Goal: Complete application form: Complete application form

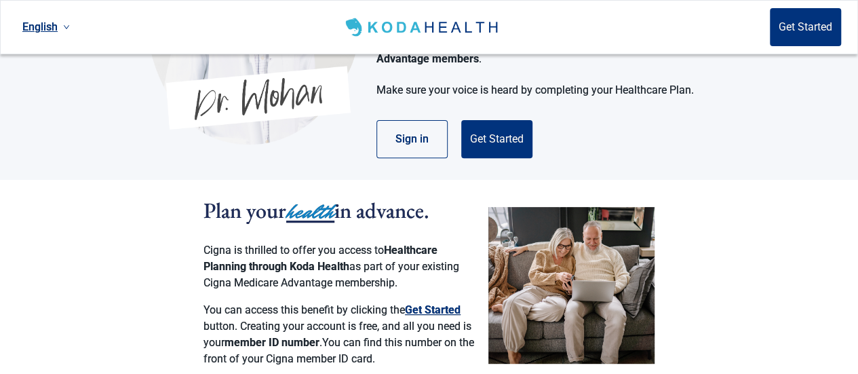
scroll to position [166, 0]
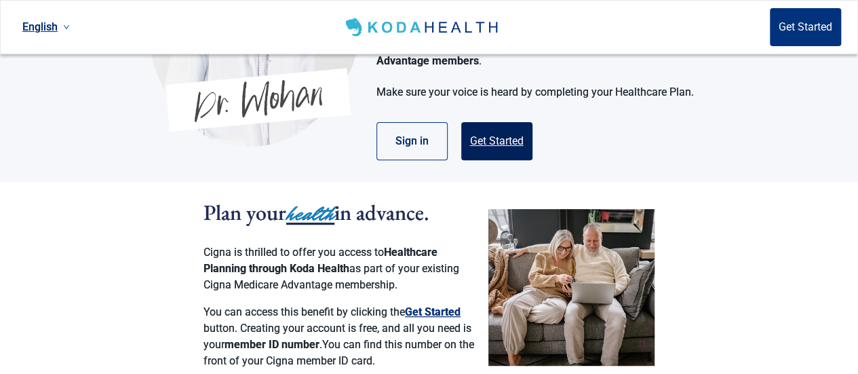
click at [513, 122] on button "Get Started" at bounding box center [496, 141] width 71 height 38
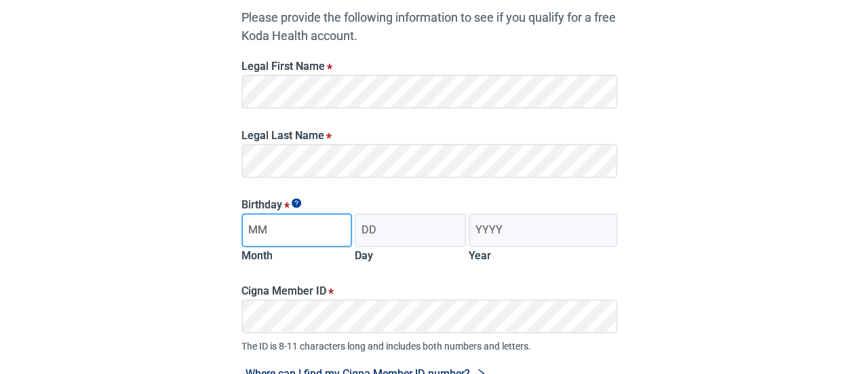
click at [305, 238] on input "Month" at bounding box center [297, 230] width 111 height 34
type input "12"
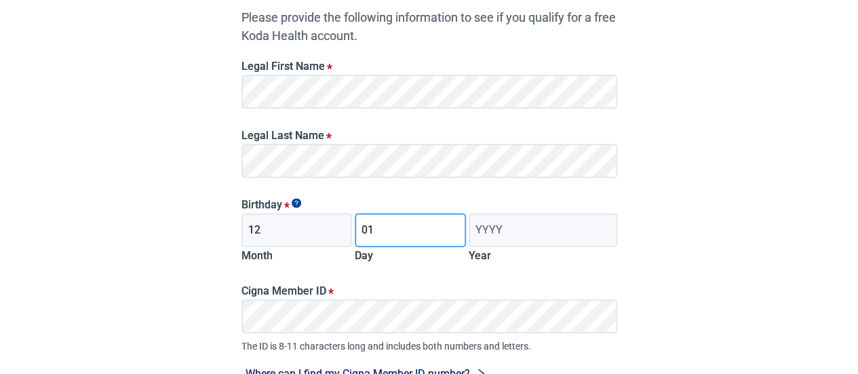
type input "01"
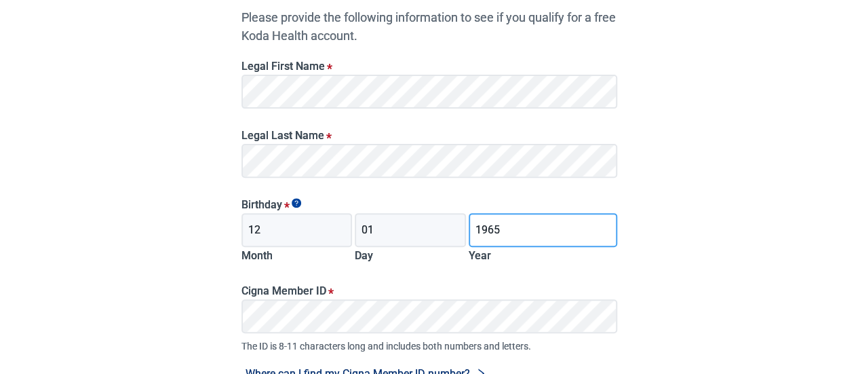
type input "1965"
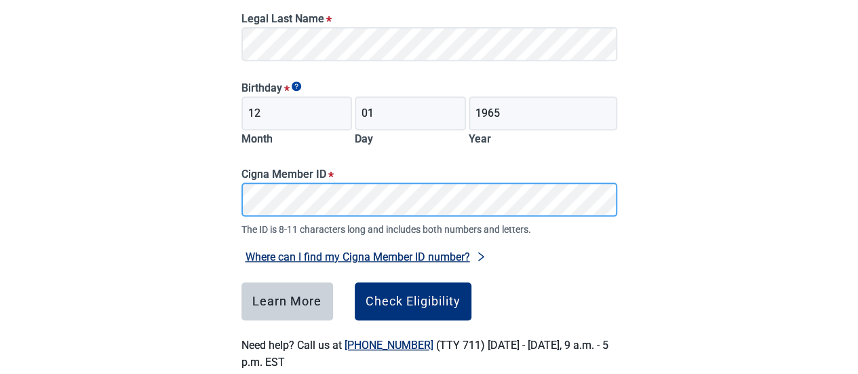
scroll to position [312, 0]
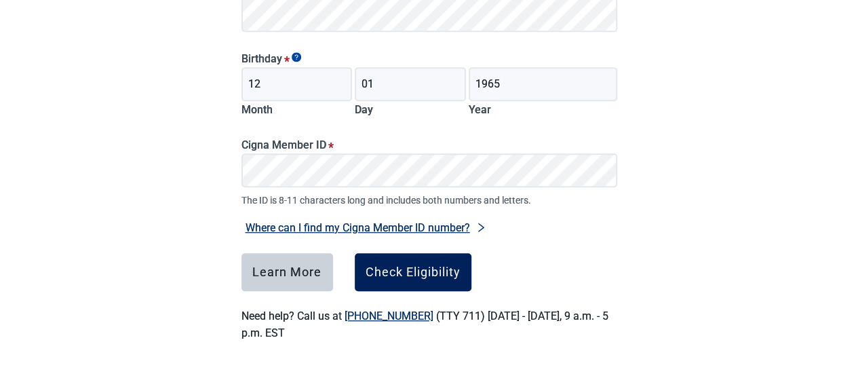
click at [430, 280] on button "Check Eligibility" at bounding box center [413, 272] width 117 height 38
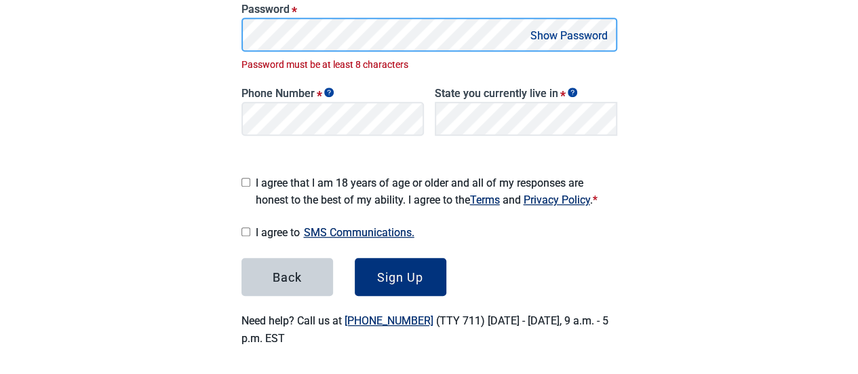
scroll to position [320, 0]
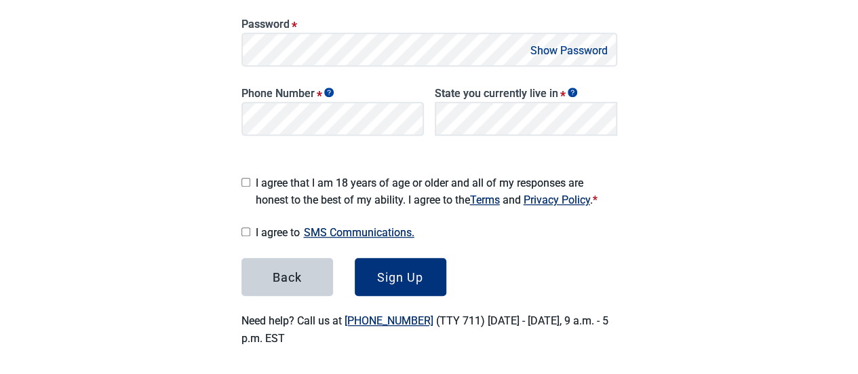
click at [247, 180] on input "I agree that I am 18 years of age or older and all of my responses are honest t…" at bounding box center [246, 182] width 9 height 9
checkbox input "true"
click at [247, 229] on input "I agree to SMS Communications." at bounding box center [246, 231] width 9 height 9
checkbox input "true"
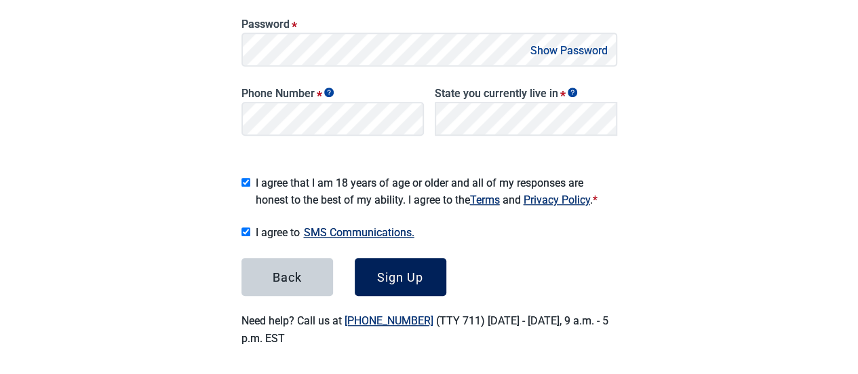
click at [398, 277] on div "Sign Up" at bounding box center [400, 277] width 46 height 14
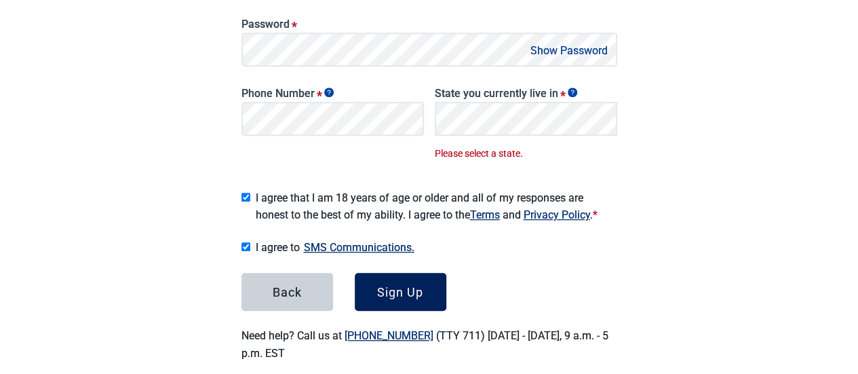
scroll to position [335, 0]
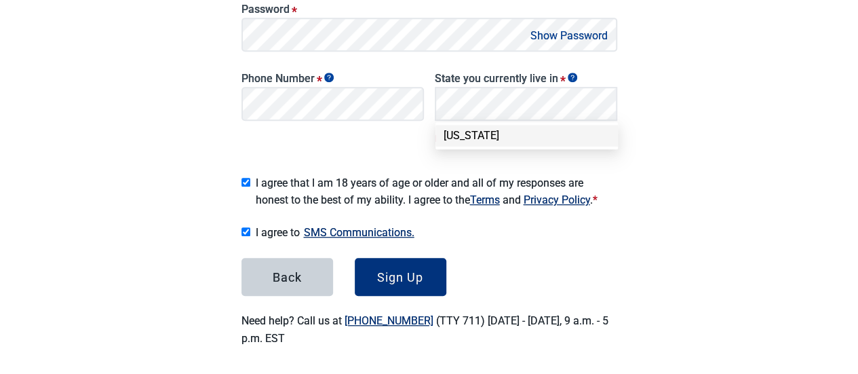
click at [548, 140] on div "[US_STATE]" at bounding box center [527, 135] width 166 height 15
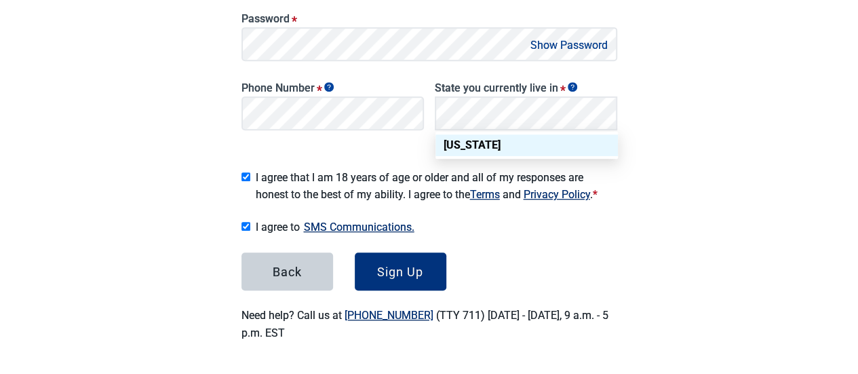
scroll to position [320, 0]
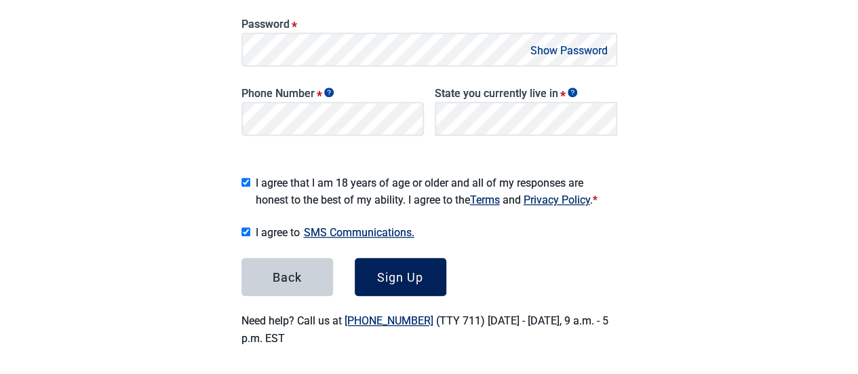
click at [377, 276] on div "Sign Up" at bounding box center [400, 277] width 46 height 14
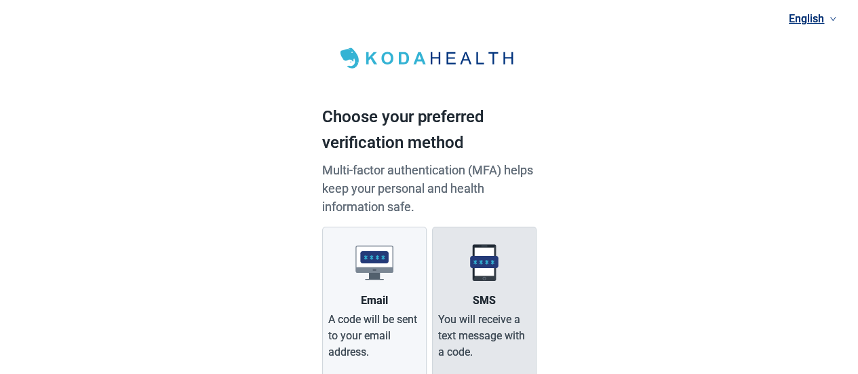
click at [499, 304] on label "SMS You will receive a text message with a code." at bounding box center [484, 302] width 105 height 151
click at [0, 0] on input "SMS You will receive a text message with a code." at bounding box center [0, 0] width 0 height 0
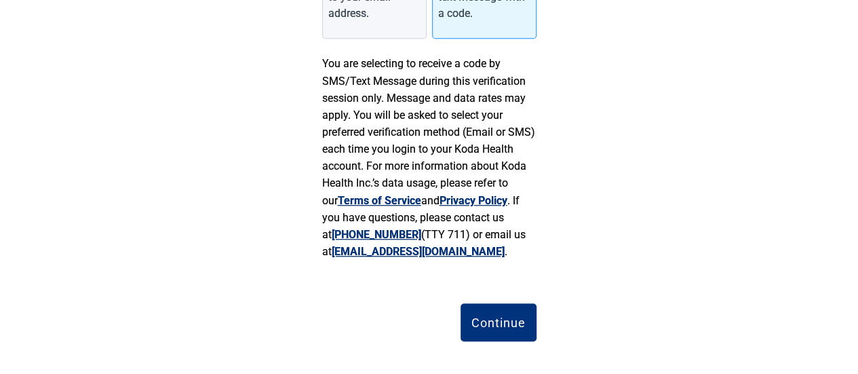
scroll to position [349, 0]
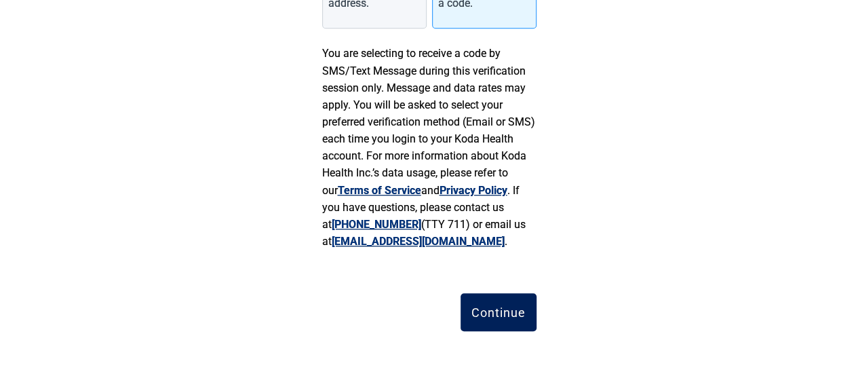
click at [495, 303] on button "Continue" at bounding box center [499, 312] width 76 height 38
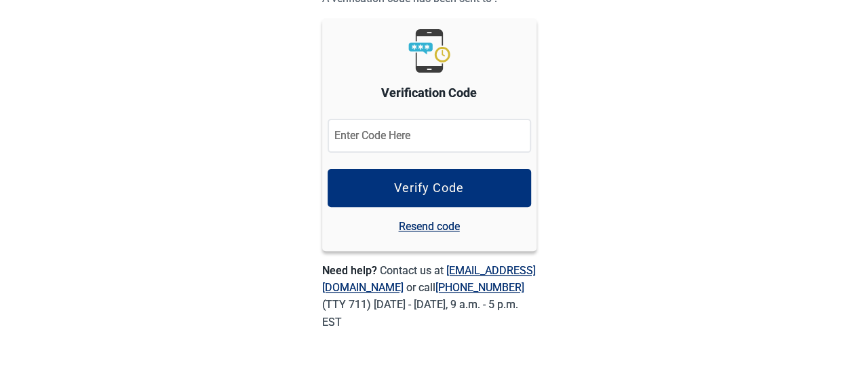
scroll to position [147, 0]
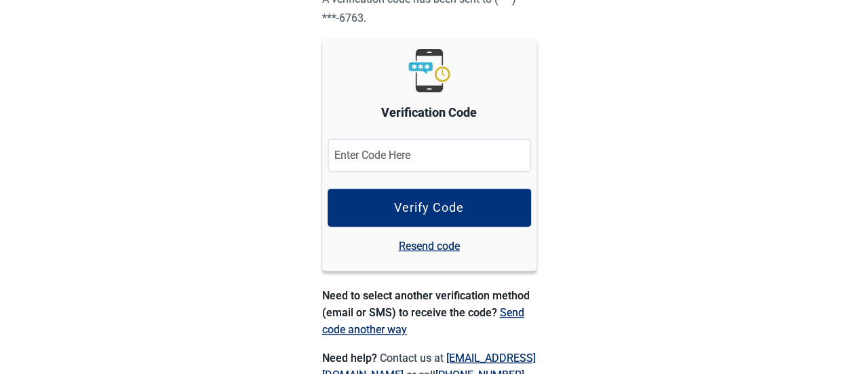
click at [476, 160] on input "Verification Code" at bounding box center [430, 155] width 204 height 34
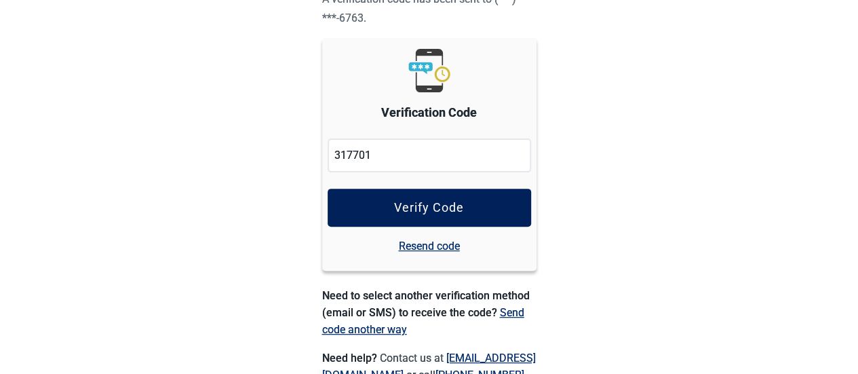
type input "317701"
click at [453, 210] on div "Verify Code" at bounding box center [429, 208] width 70 height 14
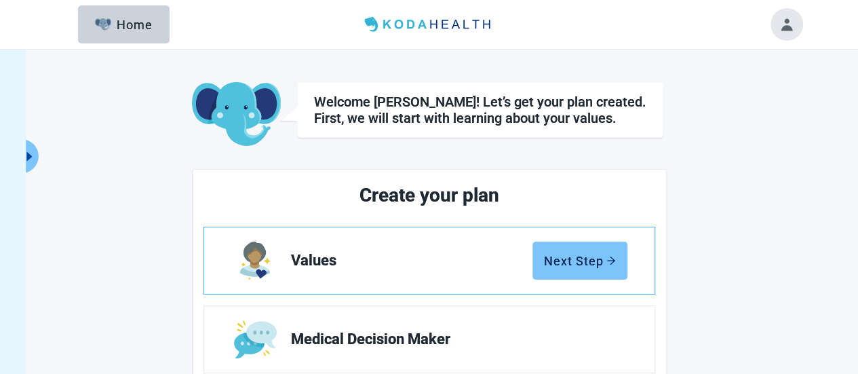
click at [593, 254] on div "Next Step" at bounding box center [580, 261] width 72 height 14
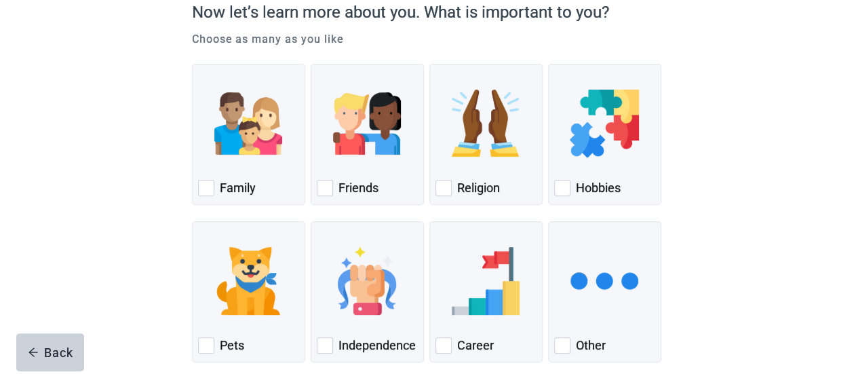
scroll to position [149, 0]
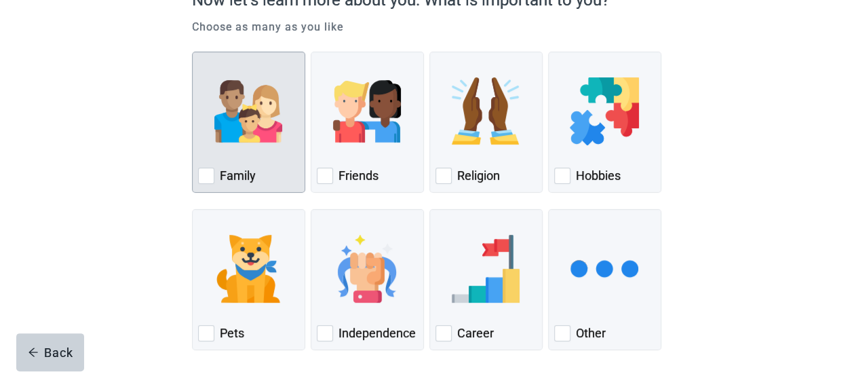
click at [208, 176] on div "Family, checkbox, not checked" at bounding box center [206, 176] width 16 height 16
click at [193, 52] on input "Family" at bounding box center [192, 52] width 1 height 1
checkbox input "true"
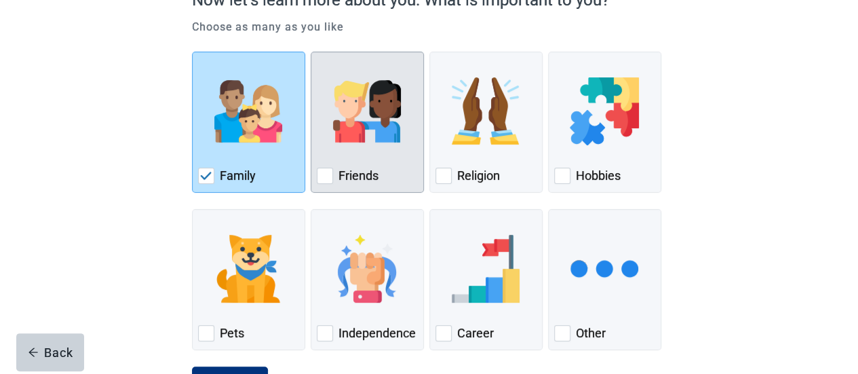
click at [327, 174] on div "Friends, checkbox, not checked" at bounding box center [325, 176] width 16 height 16
click at [311, 52] on input "Friends" at bounding box center [311, 52] width 1 height 1
checkbox input "true"
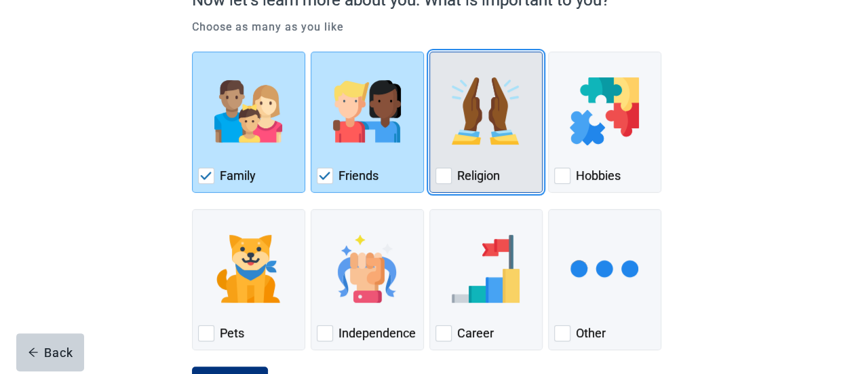
click at [441, 173] on div "Religion, checkbox, not checked" at bounding box center [444, 176] width 16 height 16
click at [430, 52] on input "Religion" at bounding box center [430, 52] width 1 height 1
checkbox input "true"
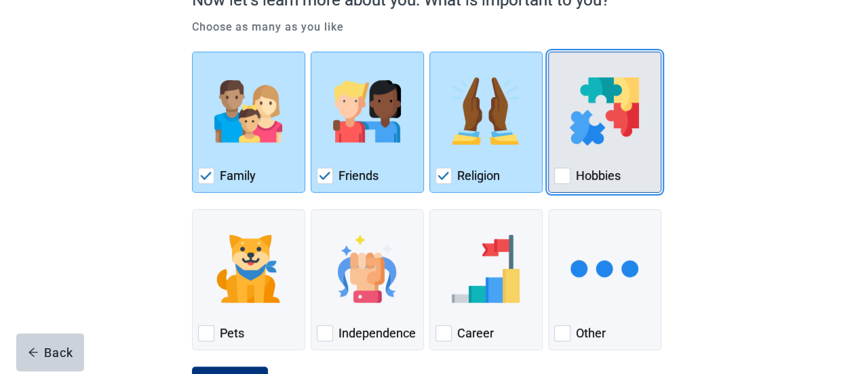
click at [555, 180] on div "Hobbies, checkbox, not checked" at bounding box center [562, 176] width 16 height 16
click at [549, 52] on input "Hobbies" at bounding box center [548, 52] width 1 height 1
checkbox input "true"
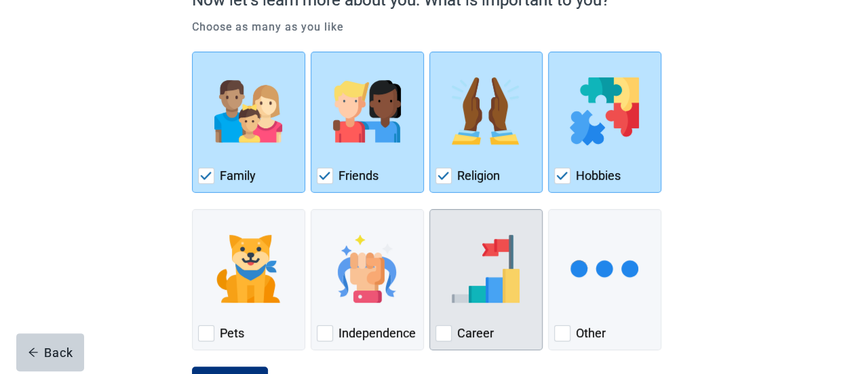
click at [442, 335] on div "Career, checkbox, not checked" at bounding box center [444, 333] width 16 height 16
click at [430, 210] on input "Career" at bounding box center [430, 209] width 1 height 1
checkbox input "true"
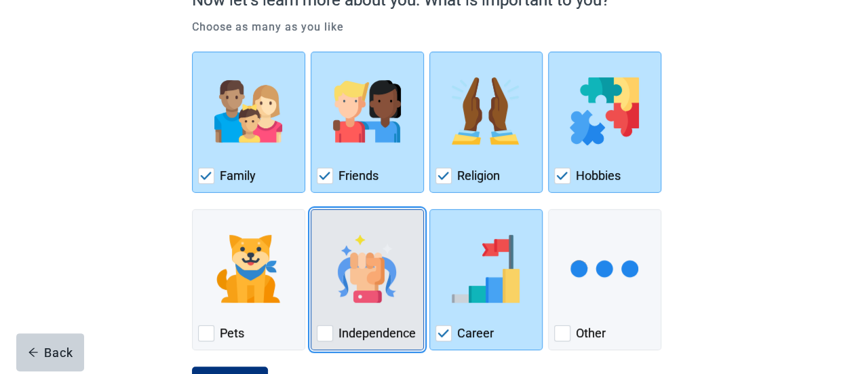
click at [322, 333] on div "Independence, checkbox, not checked" at bounding box center [325, 333] width 16 height 16
click at [311, 210] on input "Independence" at bounding box center [311, 209] width 1 height 1
checkbox input "true"
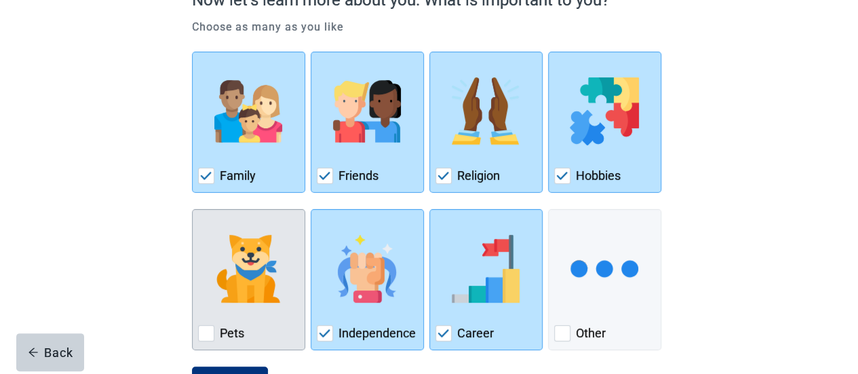
click at [200, 331] on div "Pets, checkbox, not checked" at bounding box center [206, 333] width 16 height 16
click at [193, 210] on input "Pets" at bounding box center [192, 209] width 1 height 1
checkbox input "true"
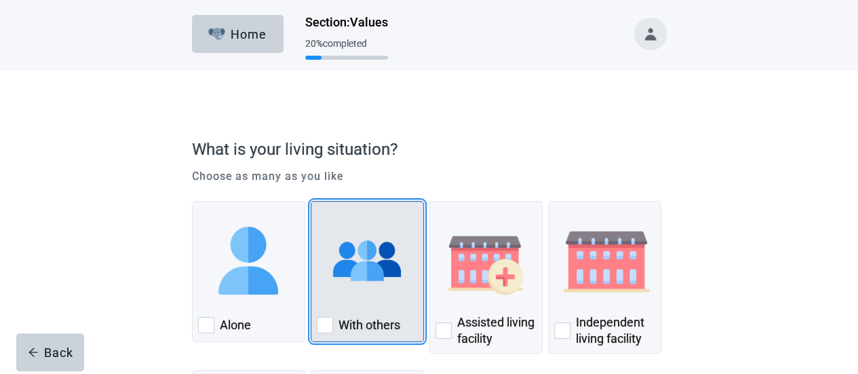
click at [333, 324] on div "With others" at bounding box center [367, 325] width 101 height 22
click at [311, 202] on input "With others" at bounding box center [311, 201] width 1 height 1
checkbox input "true"
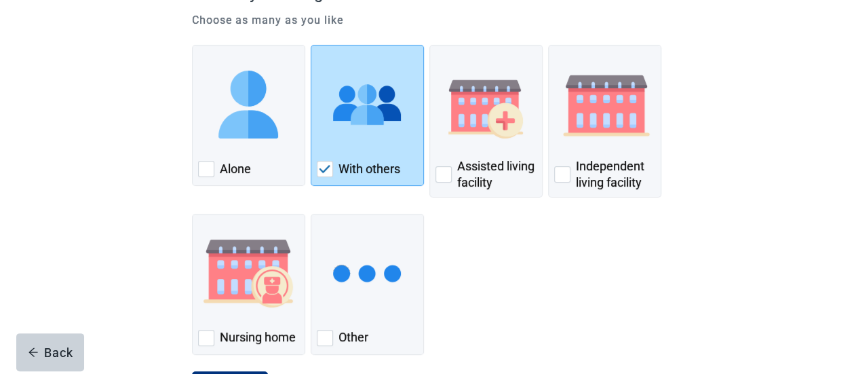
scroll to position [220, 0]
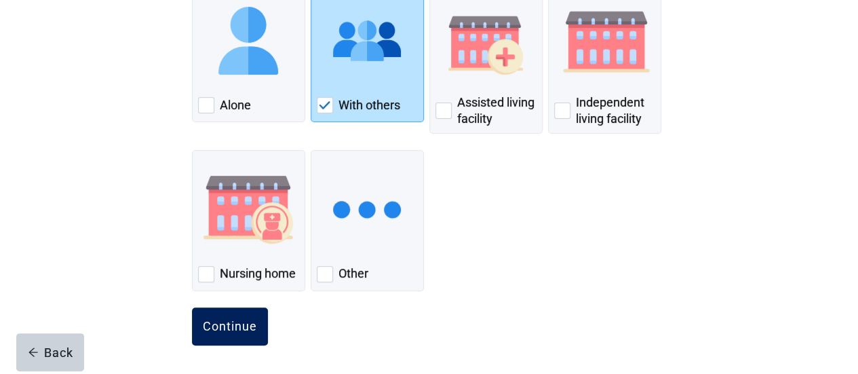
click at [246, 330] on div "Continue" at bounding box center [230, 327] width 54 height 14
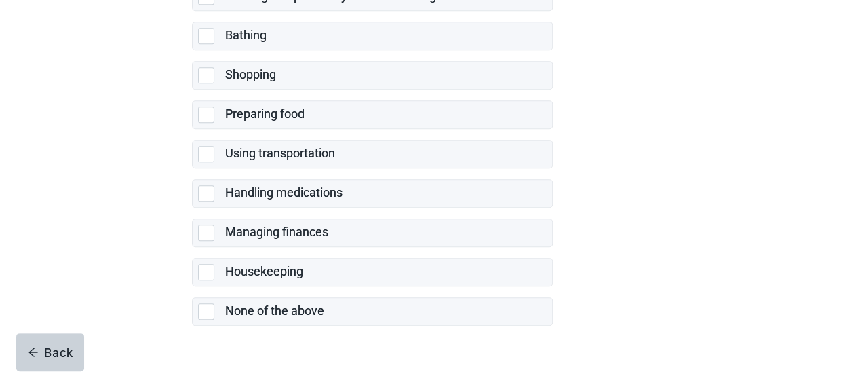
scroll to position [371, 0]
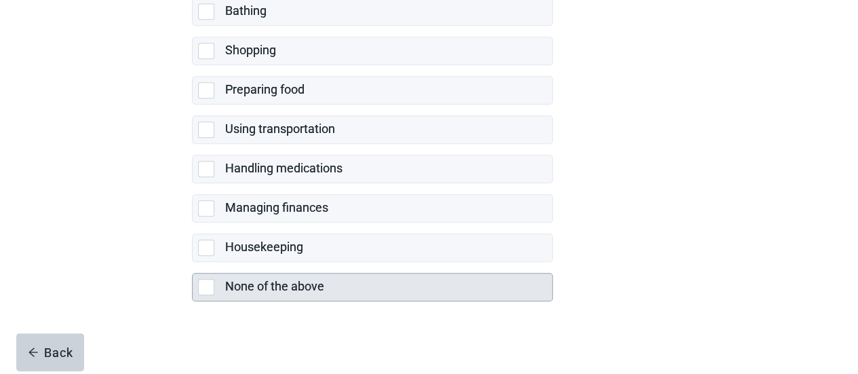
click at [206, 282] on div "None of the above, checkbox, not selected" at bounding box center [206, 287] width 16 height 16
click at [193, 263] on input "None of the above" at bounding box center [192, 262] width 1 height 1
checkbox input "true"
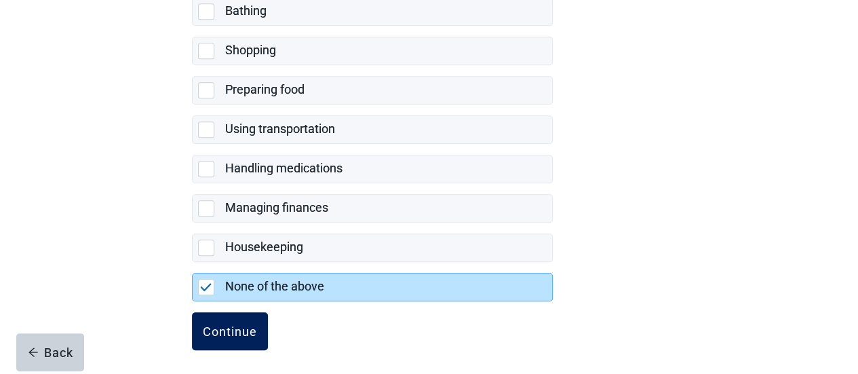
click at [236, 324] on div "Continue" at bounding box center [230, 331] width 54 height 14
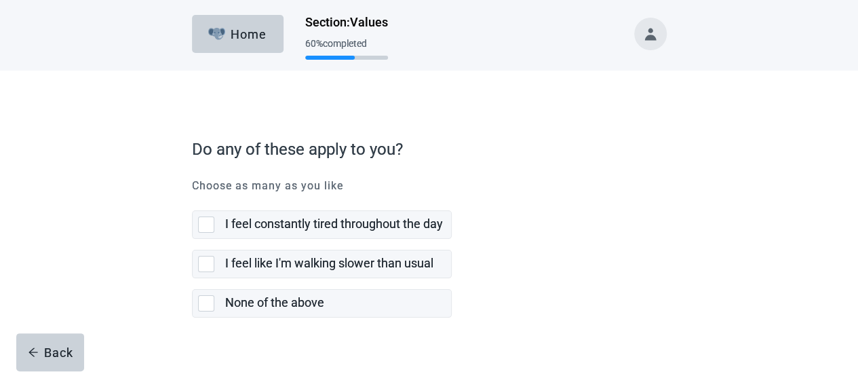
scroll to position [20, 0]
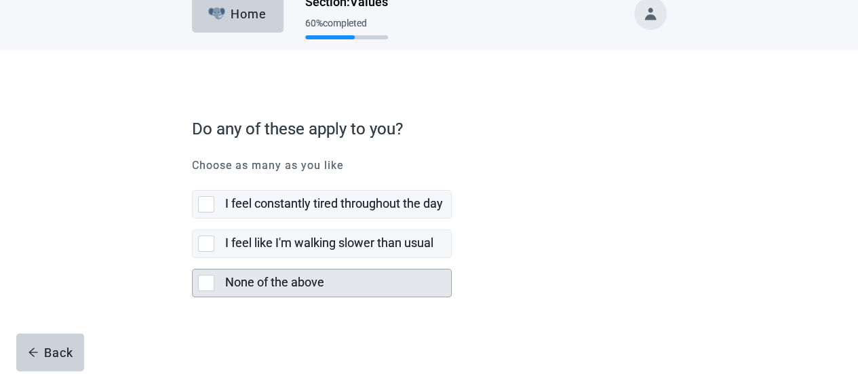
click at [206, 280] on div "None of the above, checkbox, not selected" at bounding box center [206, 283] width 16 height 16
click at [193, 259] on input "None of the above" at bounding box center [192, 258] width 1 height 1
checkbox input "true"
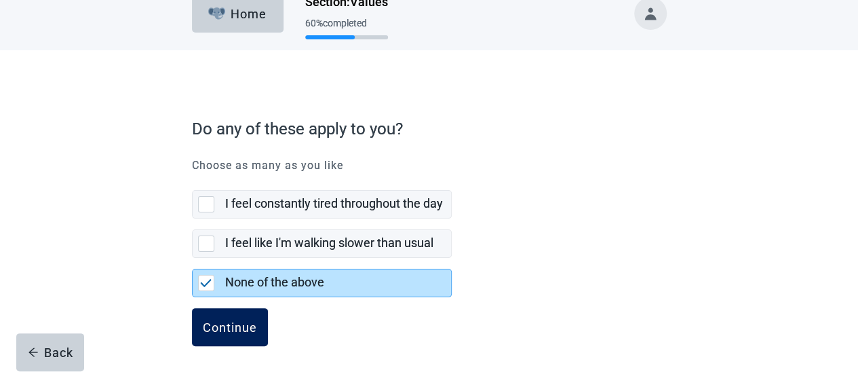
click at [248, 334] on button "Continue" at bounding box center [230, 327] width 76 height 38
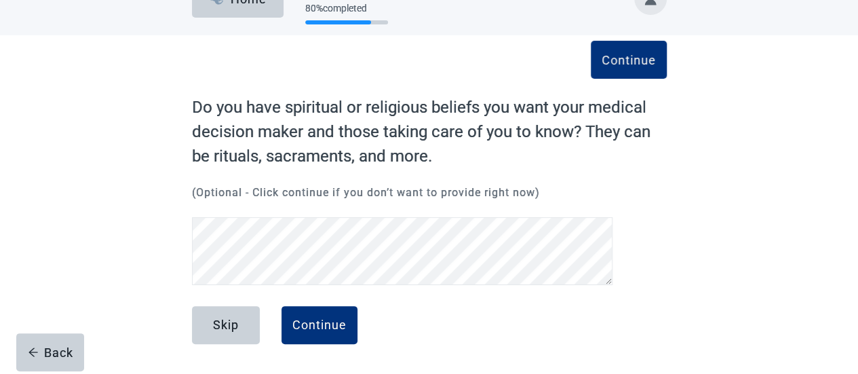
scroll to position [35, 0]
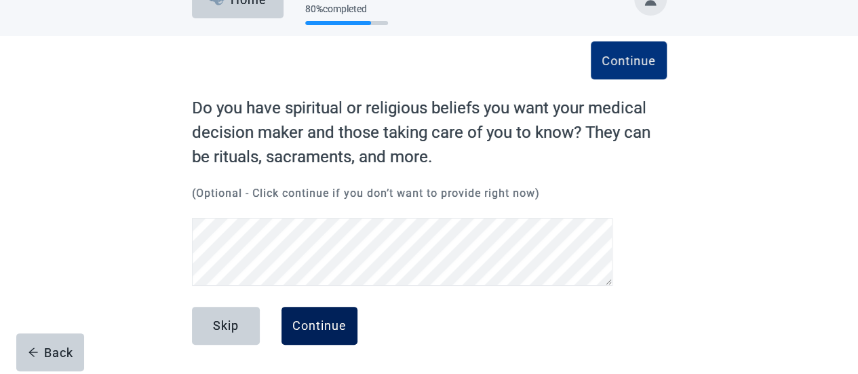
click at [338, 323] on div "Continue" at bounding box center [319, 326] width 54 height 14
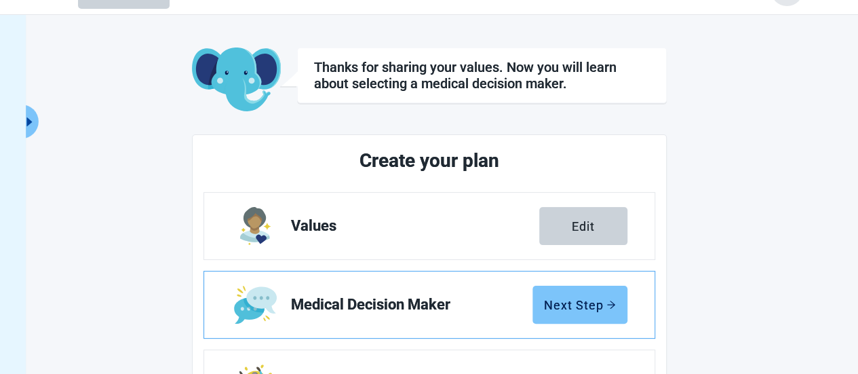
click at [574, 307] on div "Next Step" at bounding box center [580, 305] width 72 height 14
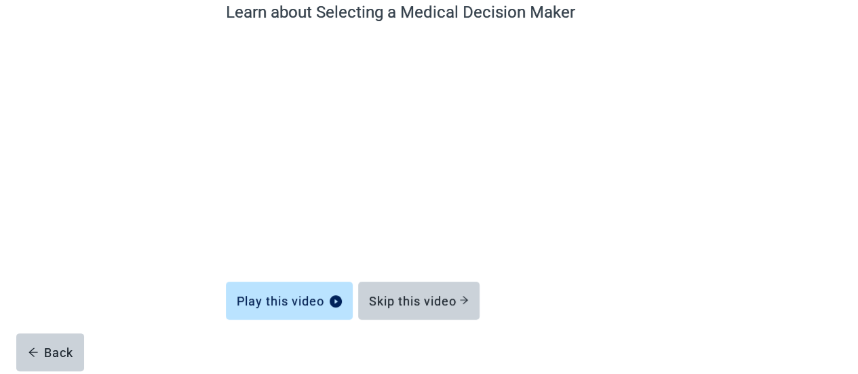
scroll to position [130, 0]
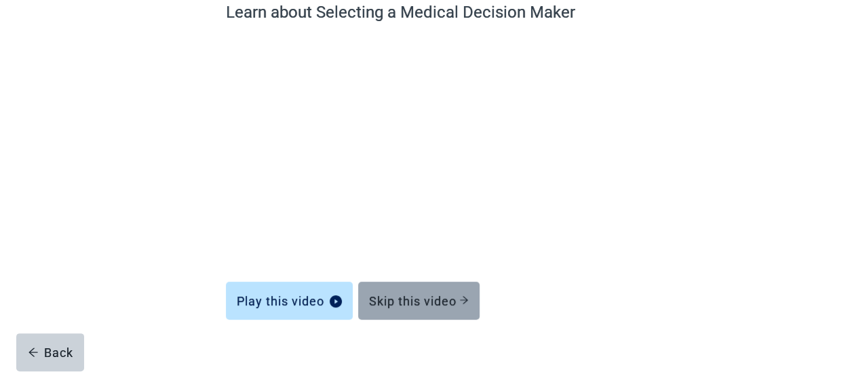
click at [455, 302] on div "Skip this video" at bounding box center [419, 301] width 100 height 14
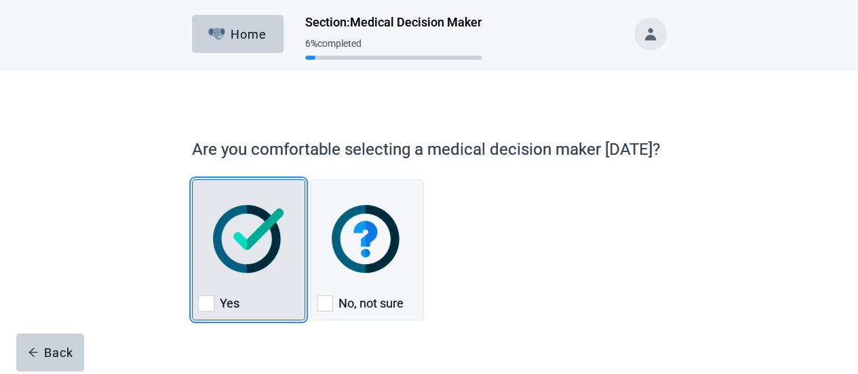
click at [205, 297] on div "Yes, checkbox, not checked" at bounding box center [206, 303] width 16 height 16
click at [193, 180] on input "Yes" at bounding box center [192, 179] width 1 height 1
checkbox input "true"
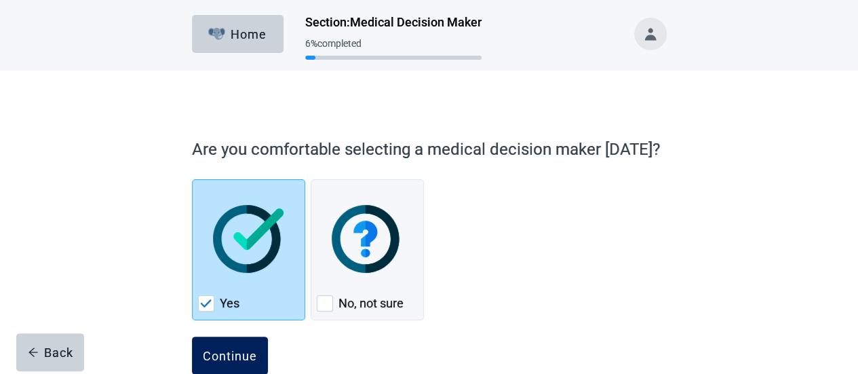
click at [240, 360] on div "Continue" at bounding box center [230, 356] width 54 height 14
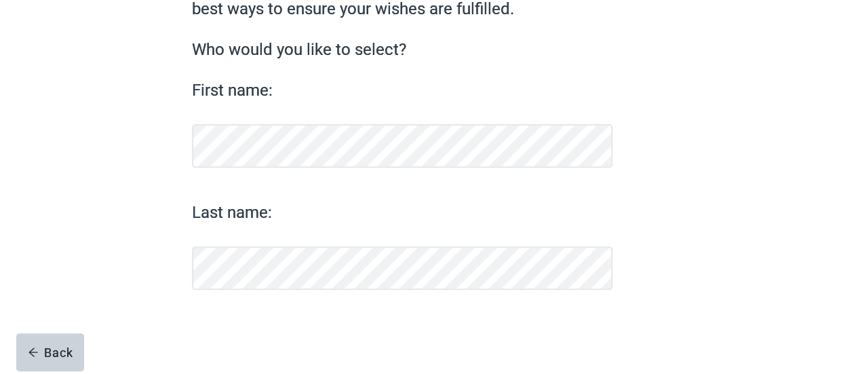
scroll to position [157, 0]
click at [202, 321] on button "Continue" at bounding box center [230, 326] width 76 height 38
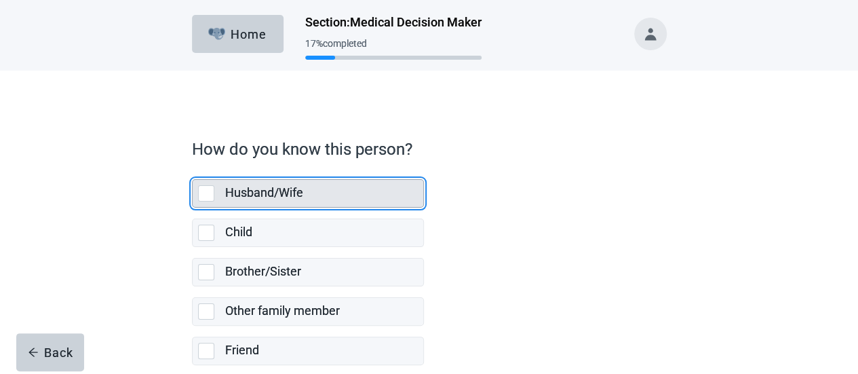
click at [213, 202] on div "Husband/Wife" at bounding box center [308, 193] width 231 height 27
click at [193, 169] on input "Husband/Wife" at bounding box center [192, 168] width 1 height 1
checkbox input "true"
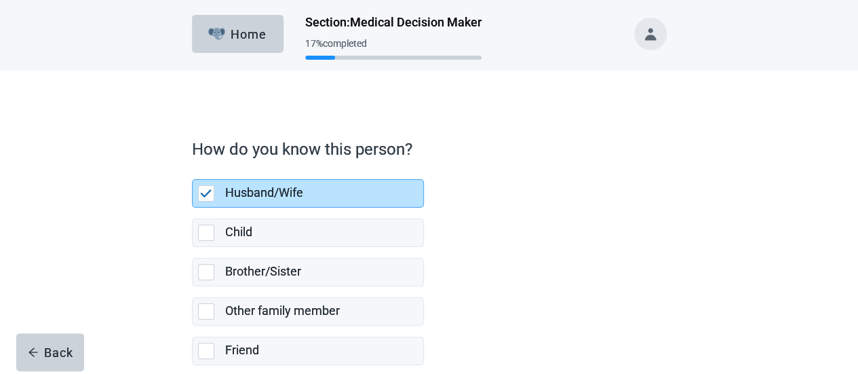
scroll to position [133, 0]
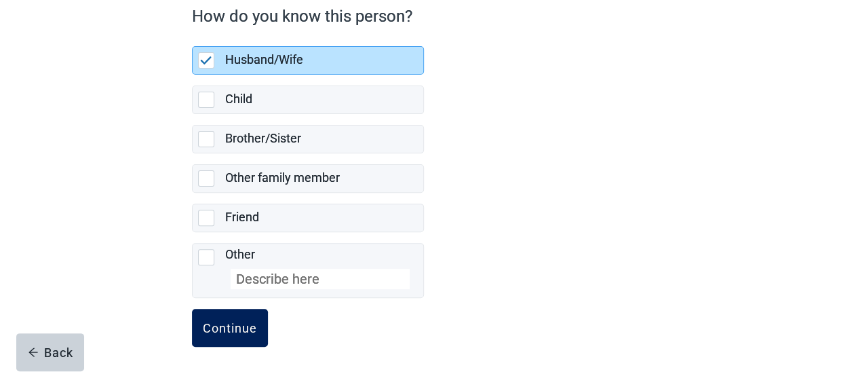
click at [241, 322] on div "Continue" at bounding box center [230, 328] width 54 height 14
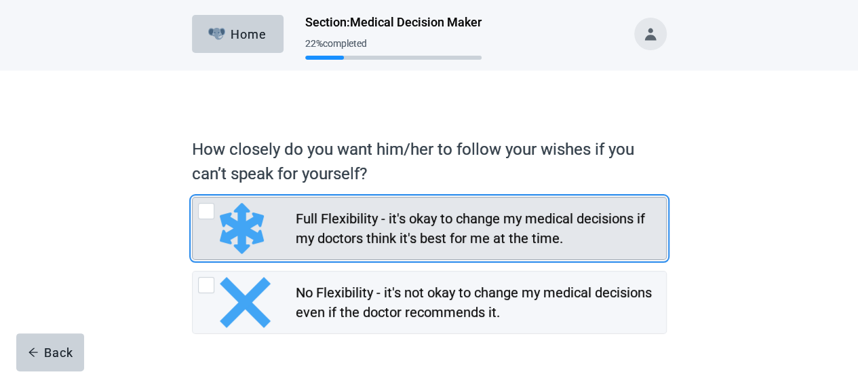
click at [207, 215] on div "Full Flexibility - it's okay to change my medical decisions if my doctors think…" at bounding box center [206, 211] width 16 height 16
click at [193, 197] on input "Full Flexibility - it's okay to change my medical decisions if my doctors think…" at bounding box center [192, 197] width 1 height 1
radio input "true"
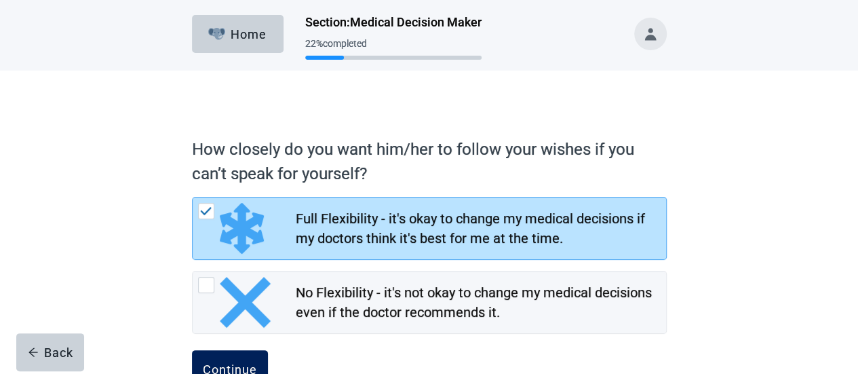
click at [242, 354] on button "Continue" at bounding box center [230, 369] width 76 height 38
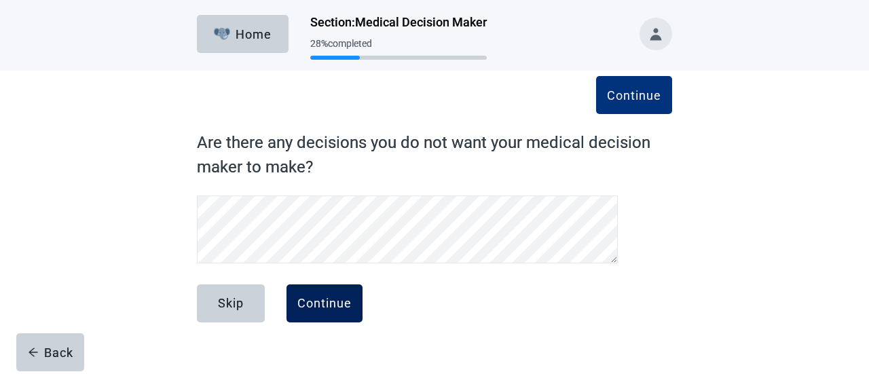
click at [315, 301] on div "Continue" at bounding box center [324, 304] width 54 height 14
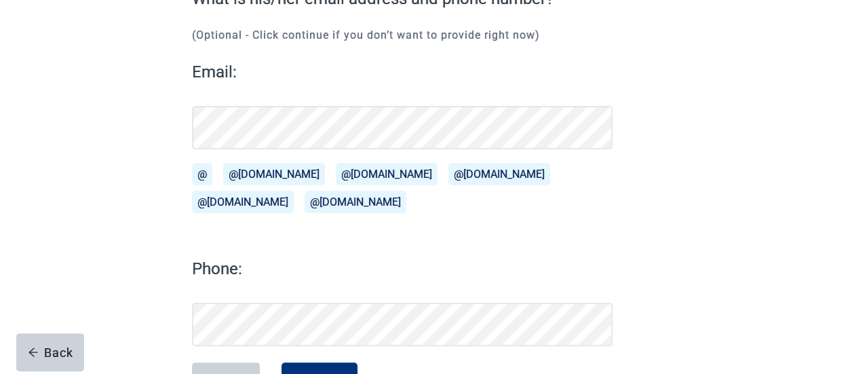
scroll to position [146, 0]
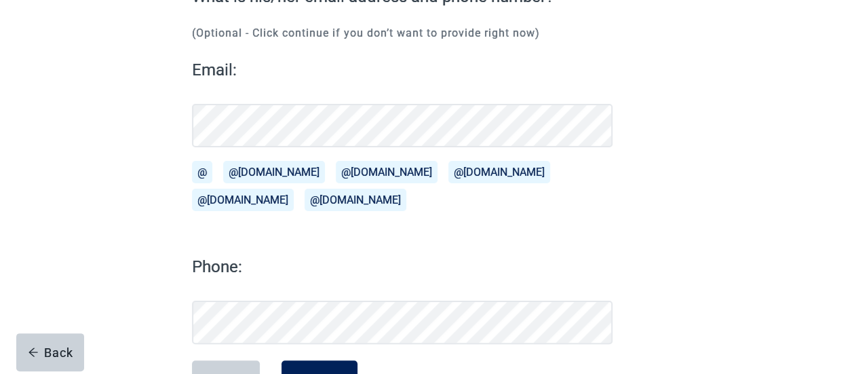
click at [333, 368] on button "Continue" at bounding box center [320, 379] width 76 height 38
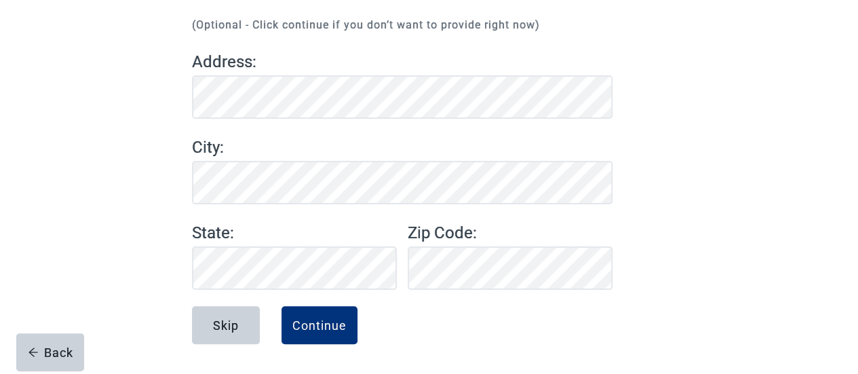
scroll to position [153, 0]
click at [337, 328] on div "Continue" at bounding box center [319, 326] width 54 height 14
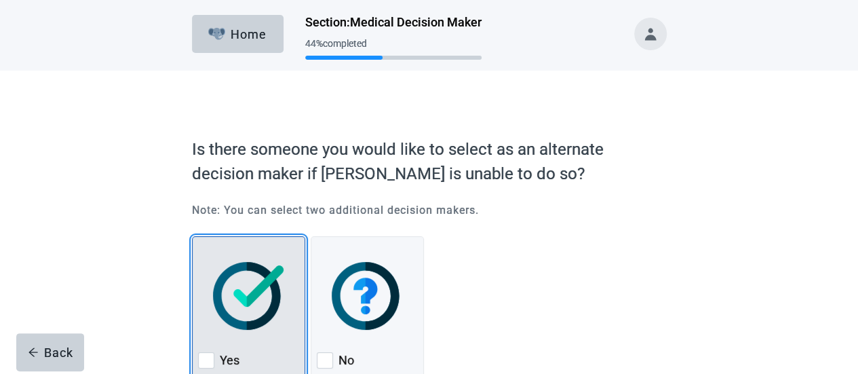
click at [209, 358] on div "Yes, checkbox, not checked" at bounding box center [206, 360] width 16 height 16
click at [193, 237] on input "Yes" at bounding box center [192, 236] width 1 height 1
checkbox input "true"
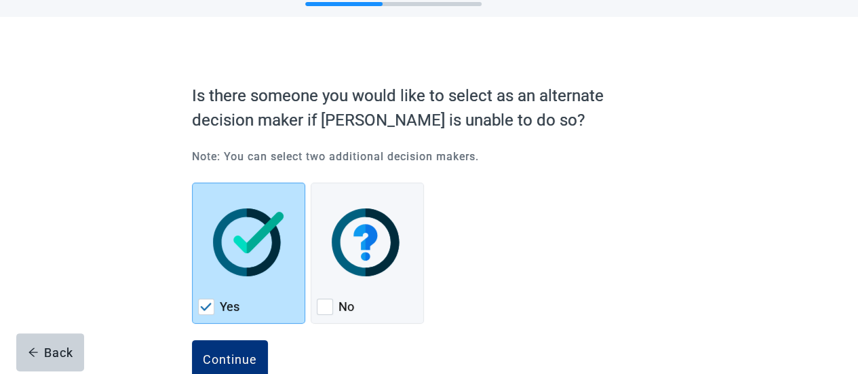
scroll to position [87, 0]
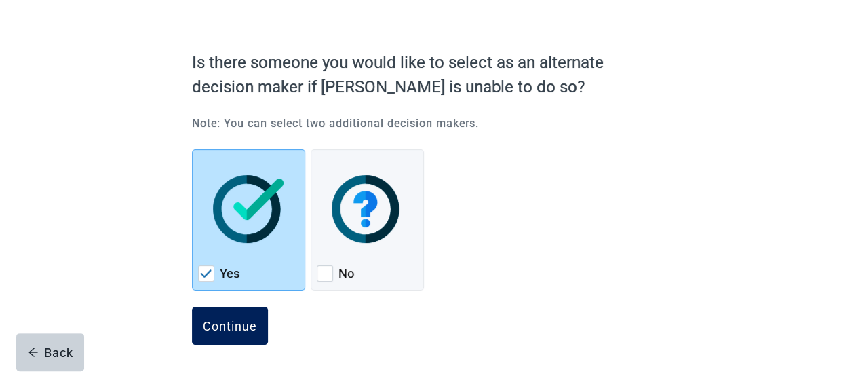
click at [239, 335] on button "Continue" at bounding box center [230, 326] width 76 height 38
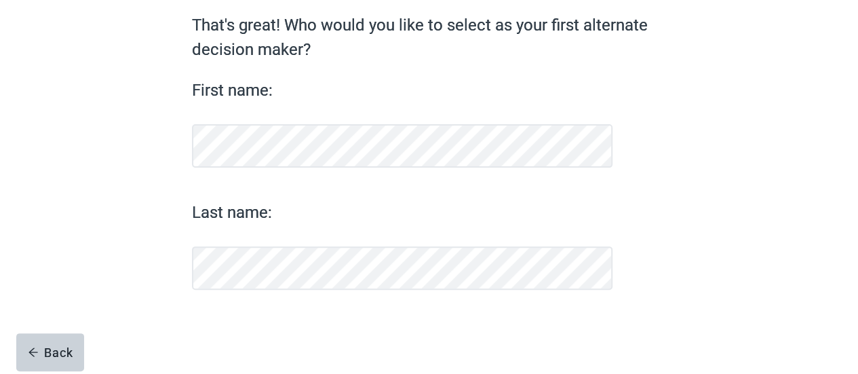
scroll to position [117, 0]
click at [64, 347] on div "Back" at bounding box center [50, 352] width 45 height 14
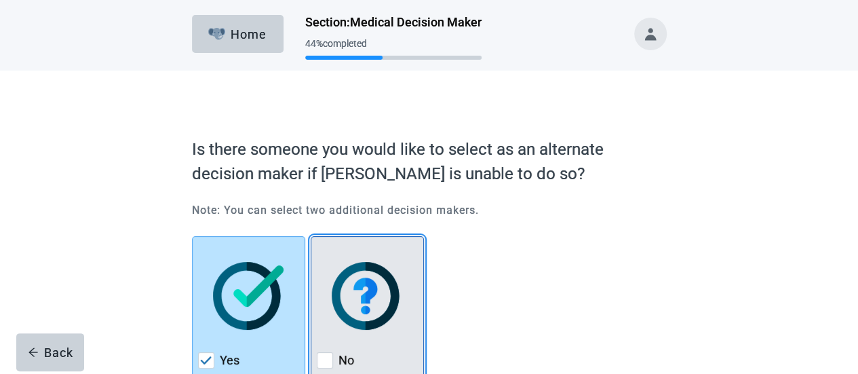
click at [323, 358] on div "No, checkbox, not checked" at bounding box center [325, 360] width 16 height 16
click at [311, 237] on input "No" at bounding box center [311, 236] width 1 height 1
checkbox input "true"
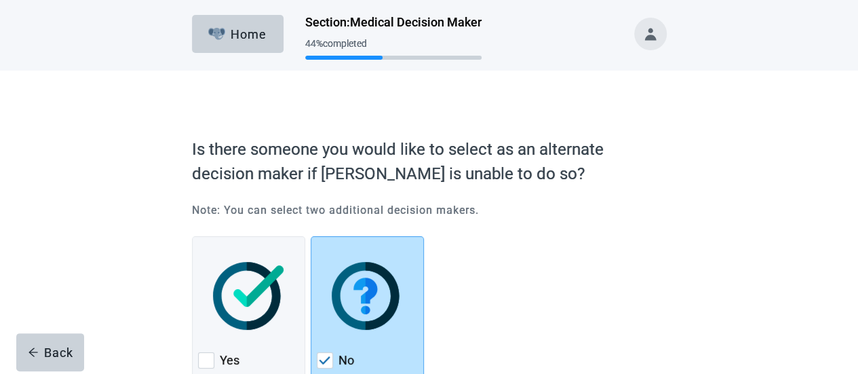
scroll to position [87, 0]
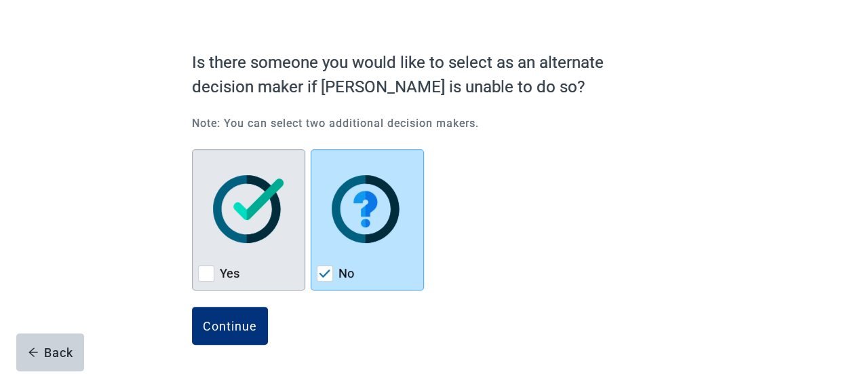
click at [208, 265] on div "Yes, checkbox, not checked" at bounding box center [206, 273] width 16 height 16
click at [193, 150] on input "Yes" at bounding box center [192, 149] width 1 height 1
checkbox input "true"
checkbox input "false"
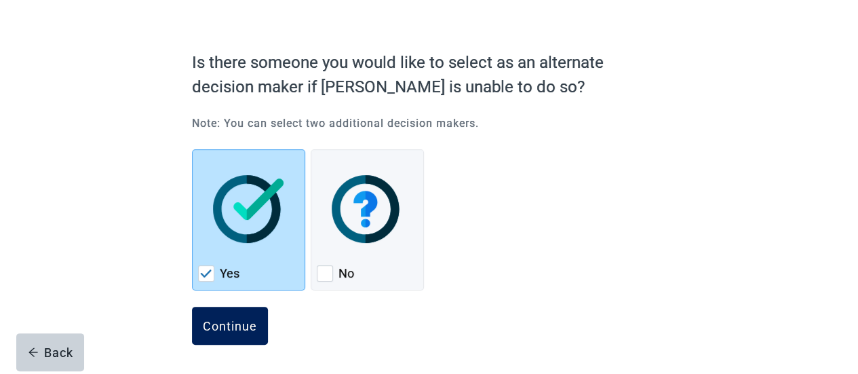
click at [227, 320] on div "Continue" at bounding box center [230, 326] width 54 height 14
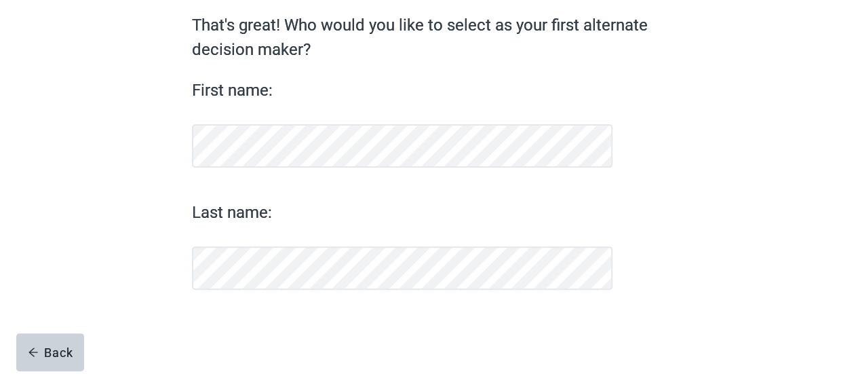
scroll to position [117, 0]
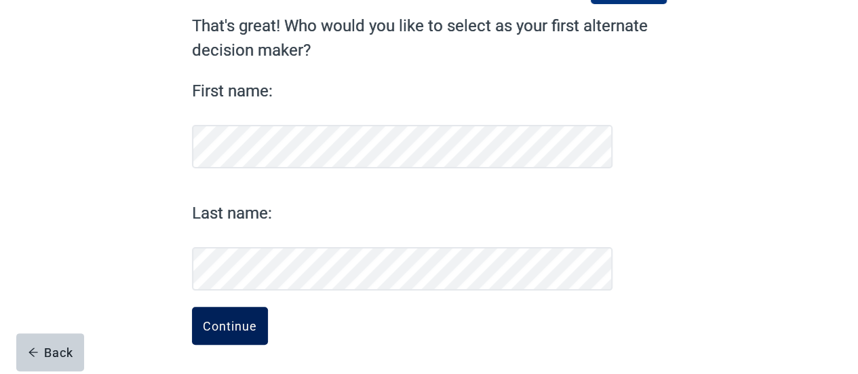
click at [213, 339] on button "Continue" at bounding box center [230, 326] width 76 height 38
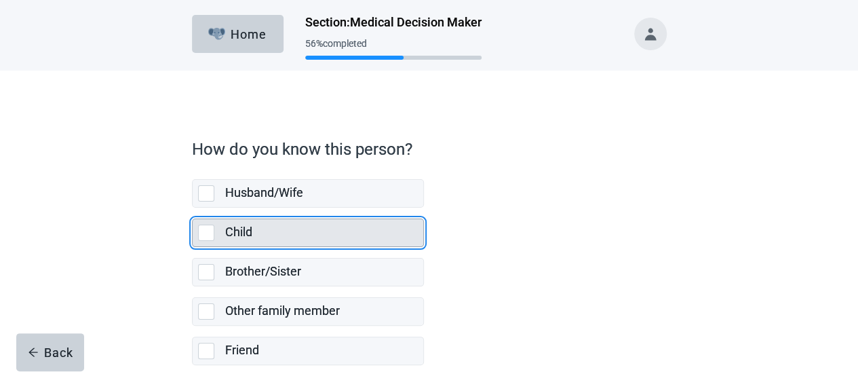
click at [206, 237] on div "Child, checkbox, not selected" at bounding box center [206, 233] width 16 height 16
click at [193, 208] on input "Child" at bounding box center [192, 208] width 1 height 1
checkbox input "true"
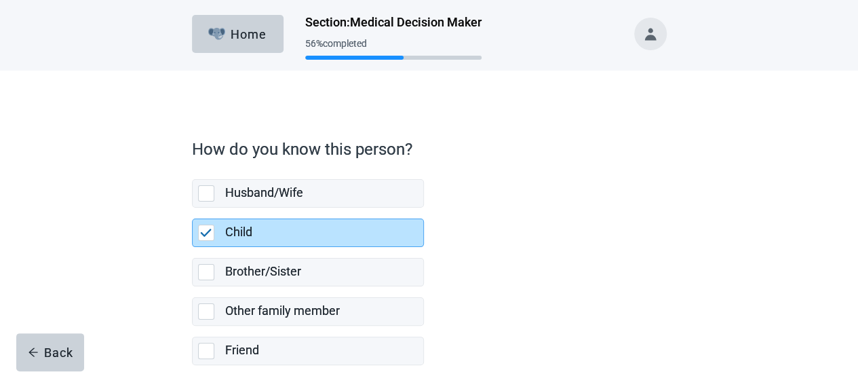
scroll to position [133, 0]
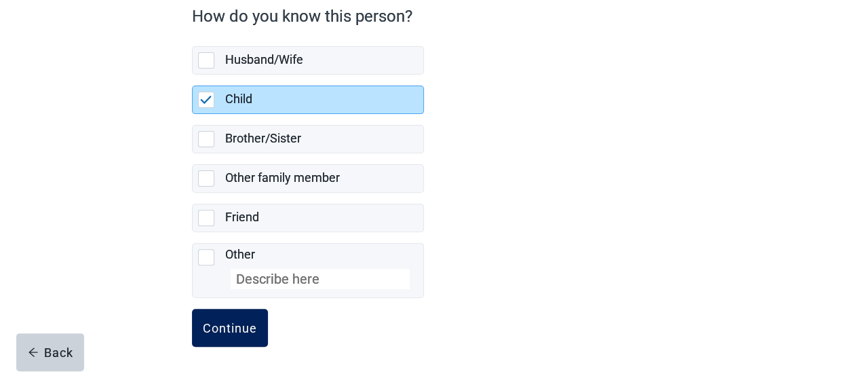
click at [236, 329] on div "Continue" at bounding box center [230, 328] width 54 height 14
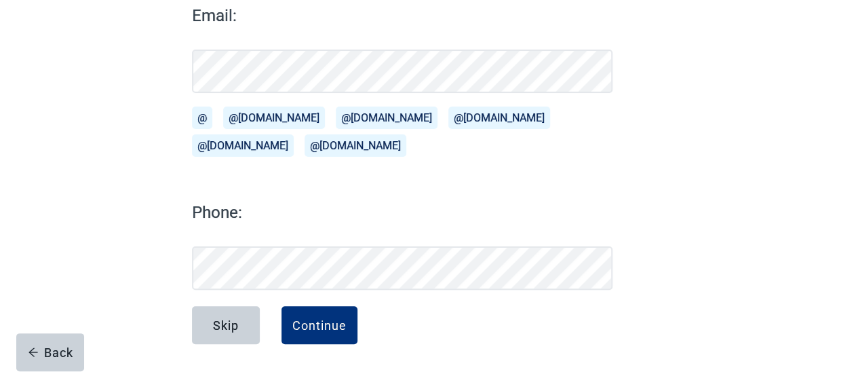
scroll to position [200, 0]
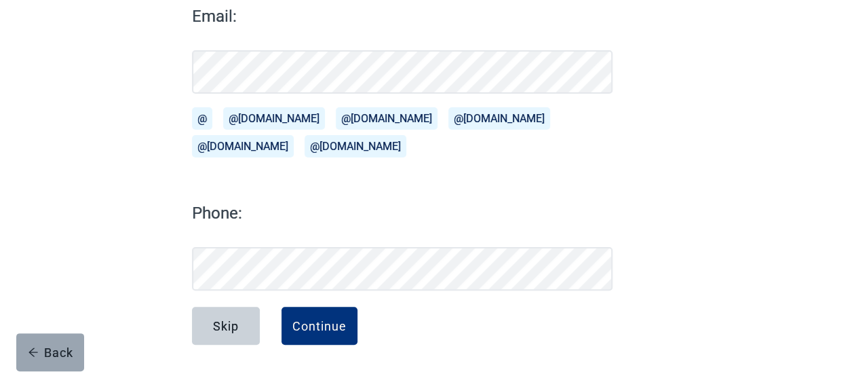
click at [69, 335] on button "Back" at bounding box center [50, 352] width 68 height 38
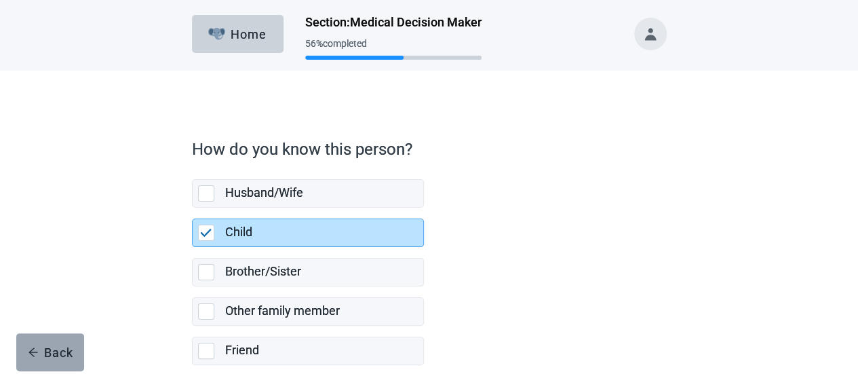
click at [58, 358] on div "Back" at bounding box center [50, 352] width 45 height 14
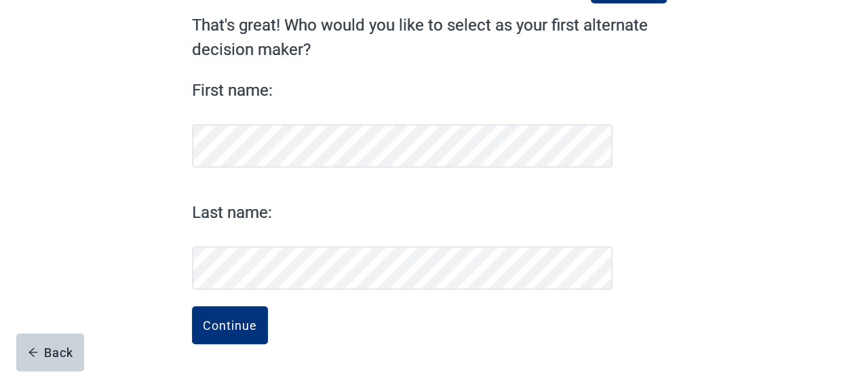
scroll to position [117, 0]
click at [189, 151] on div "Continue That's great! Who would you like to select as your first alternate dec…" at bounding box center [430, 178] width 570 height 394
click at [223, 313] on button "Continue" at bounding box center [230, 326] width 76 height 38
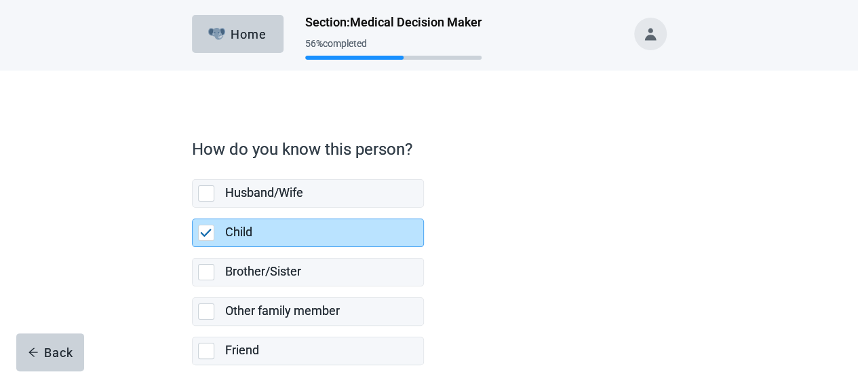
scroll to position [133, 0]
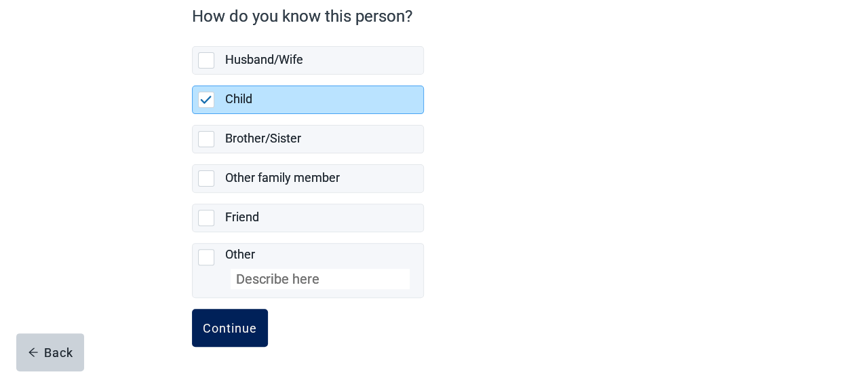
click at [244, 326] on div "Continue" at bounding box center [230, 328] width 54 height 14
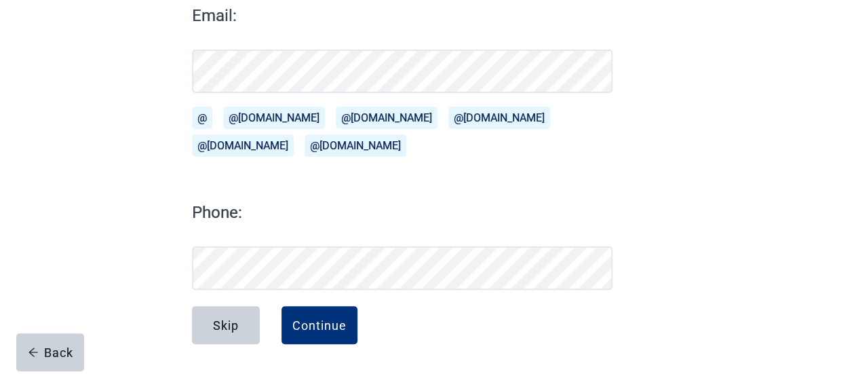
scroll to position [200, 0]
click at [327, 319] on div "Continue" at bounding box center [319, 326] width 54 height 14
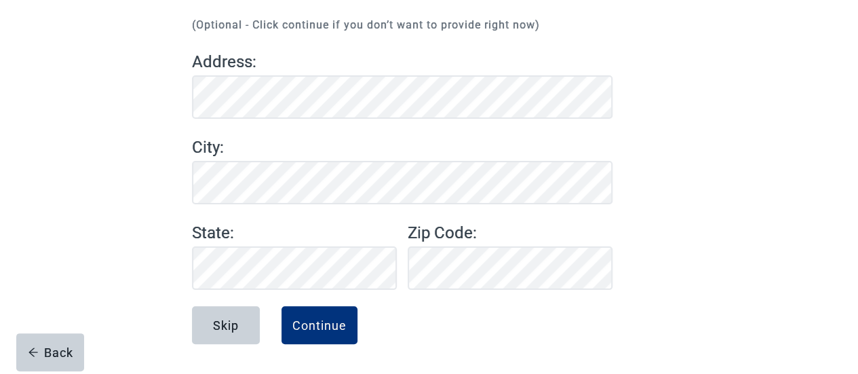
scroll to position [153, 0]
click at [327, 319] on div "Continue" at bounding box center [319, 326] width 54 height 14
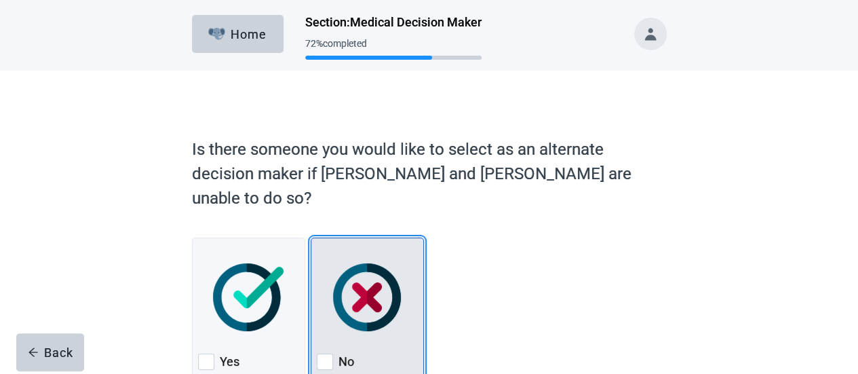
click at [332, 354] on div "No, checkbox, not checked" at bounding box center [325, 362] width 16 height 16
click at [311, 238] on input "No" at bounding box center [311, 238] width 1 height 1
checkbox input "true"
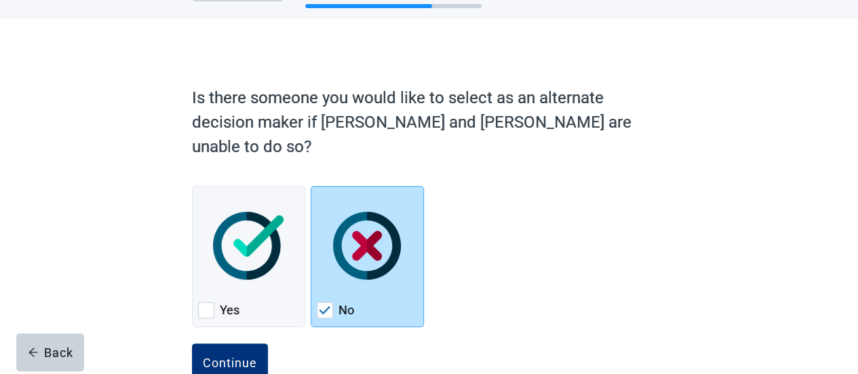
scroll to position [54, 0]
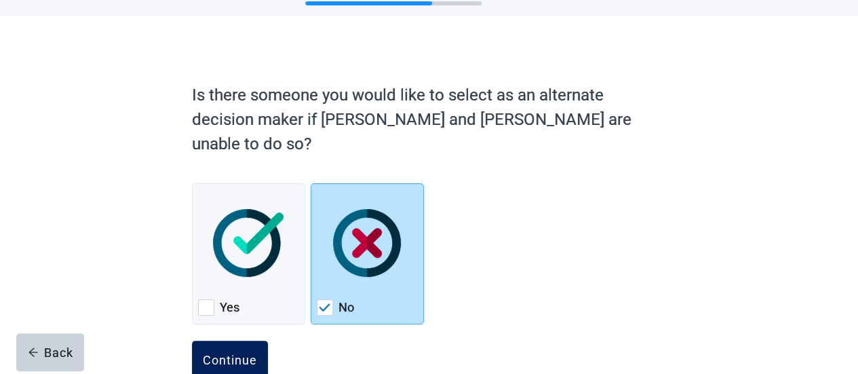
click at [248, 353] on div "Continue" at bounding box center [230, 360] width 54 height 14
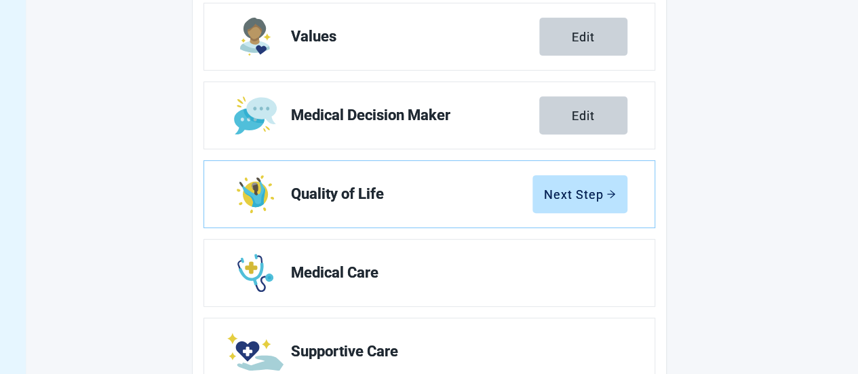
scroll to position [232, 0]
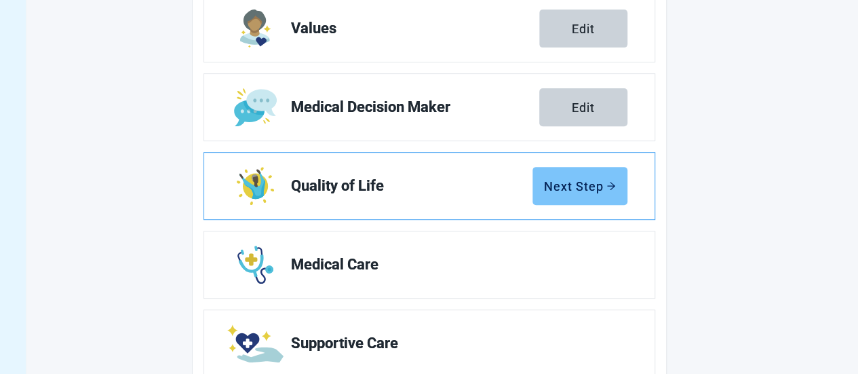
click at [580, 184] on div "Next Step" at bounding box center [580, 186] width 72 height 14
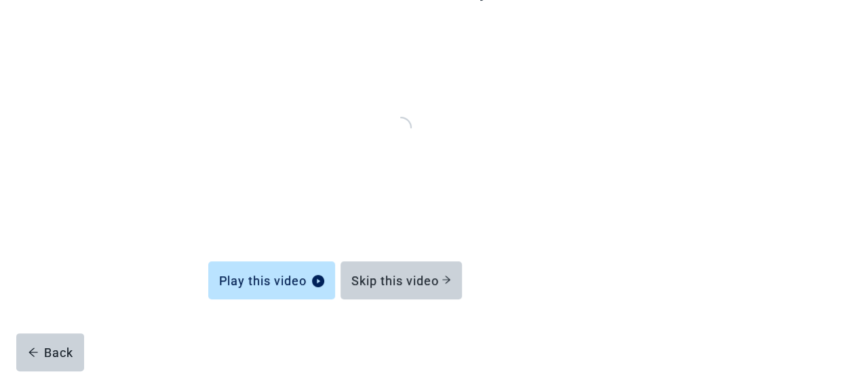
scroll to position [174, 0]
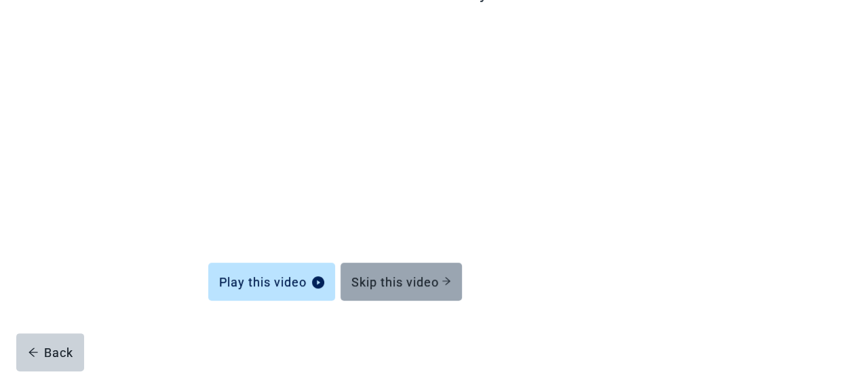
click at [409, 287] on div "Skip this video" at bounding box center [402, 282] width 100 height 14
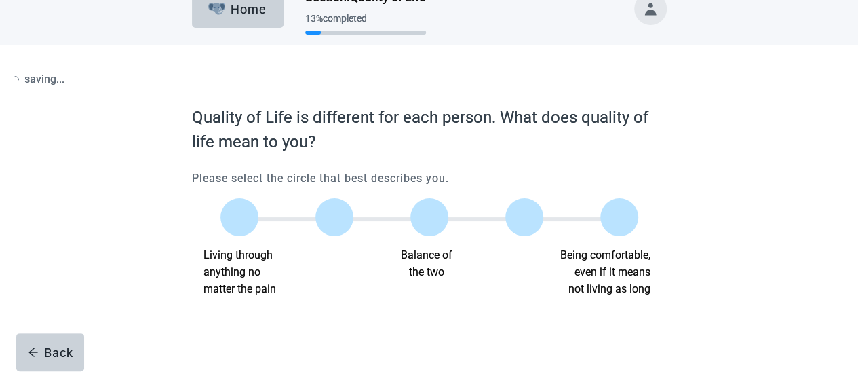
click at [409, 287] on form "Quality of Life is different for each person. What does quality of life mean to…" at bounding box center [429, 239] width 475 height 269
click at [432, 208] on label "Main content" at bounding box center [430, 218] width 38 height 38
click at [430, 218] on input "Quality of life scale: 50 out of 100. Balance of the two" at bounding box center [430, 218] width 0 height 0
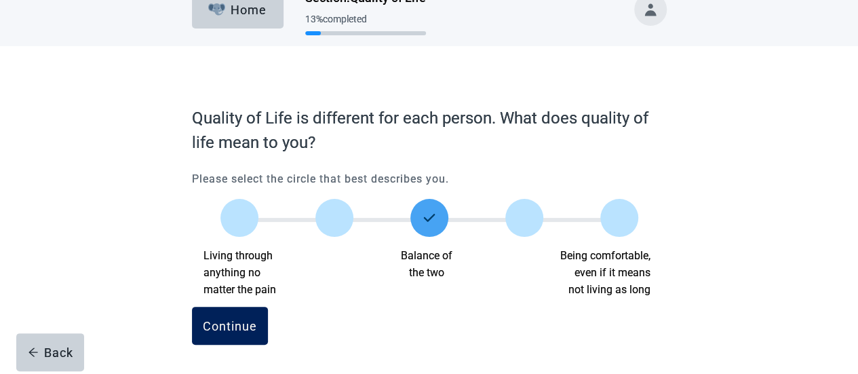
click at [239, 322] on div "Continue" at bounding box center [230, 326] width 54 height 14
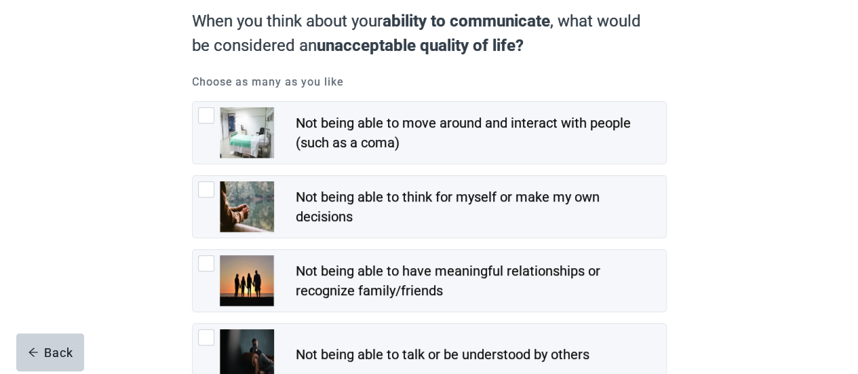
scroll to position [136, 0]
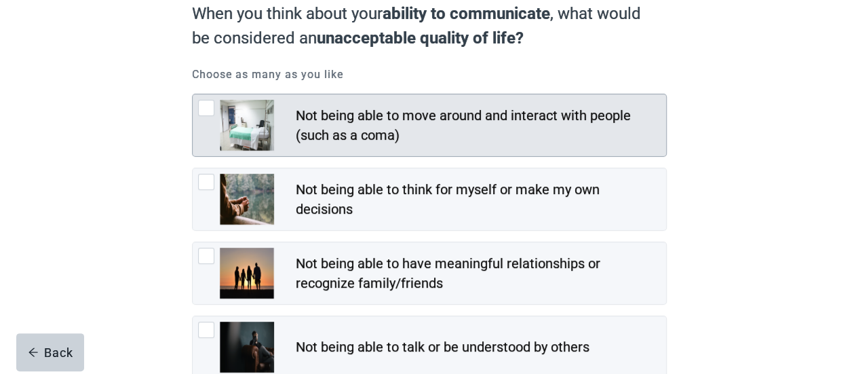
click at [205, 104] on div "Not being able to move around and interact with people (such as a coma), checkb…" at bounding box center [206, 108] width 16 height 16
click at [193, 94] on input "Not being able to move around and interact with people (such as a coma)" at bounding box center [192, 94] width 1 height 1
checkbox input "true"
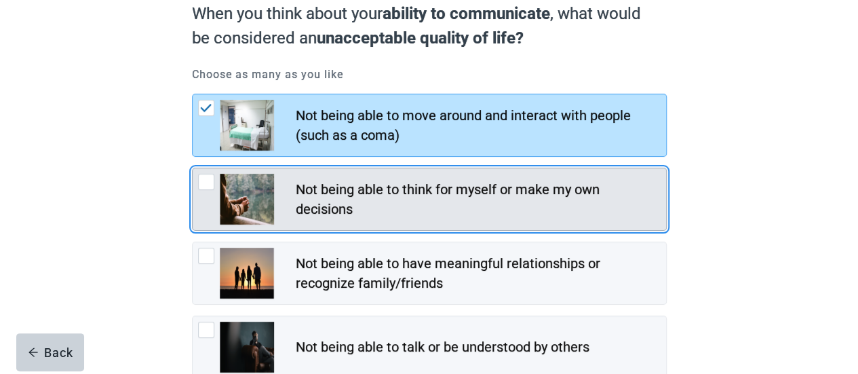
click at [206, 187] on div "Not being able to think for myself or make my own decisions, checkbox, not chec…" at bounding box center [206, 182] width 16 height 16
click at [193, 168] on input "Not being able to think for myself or make my own decisions" at bounding box center [192, 168] width 1 height 1
checkbox input "true"
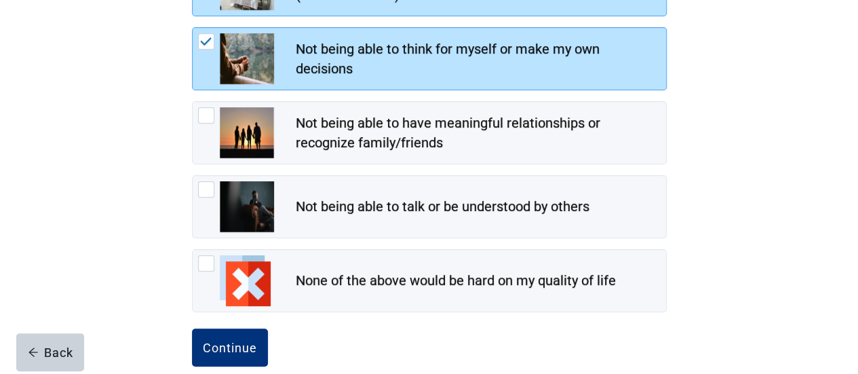
scroll to position [281, 0]
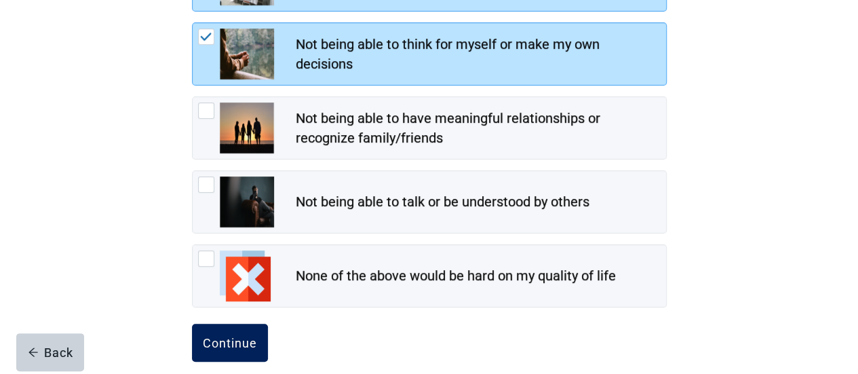
click at [235, 340] on div "Continue" at bounding box center [230, 343] width 54 height 14
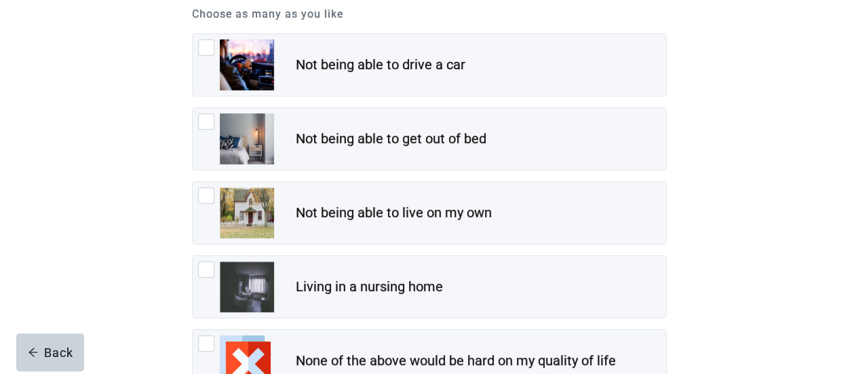
scroll to position [197, 0]
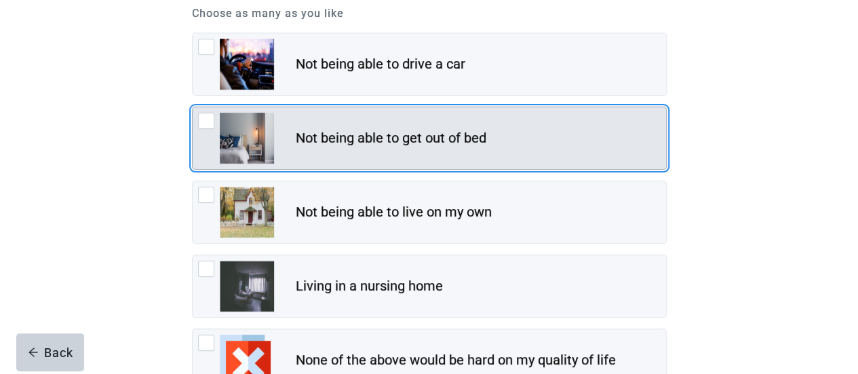
click at [204, 113] on div "Not being able to get out of bed, checkbox, not checked" at bounding box center [206, 121] width 16 height 16
click at [193, 107] on input "Not being able to get out of bed" at bounding box center [192, 107] width 1 height 1
checkbox input "true"
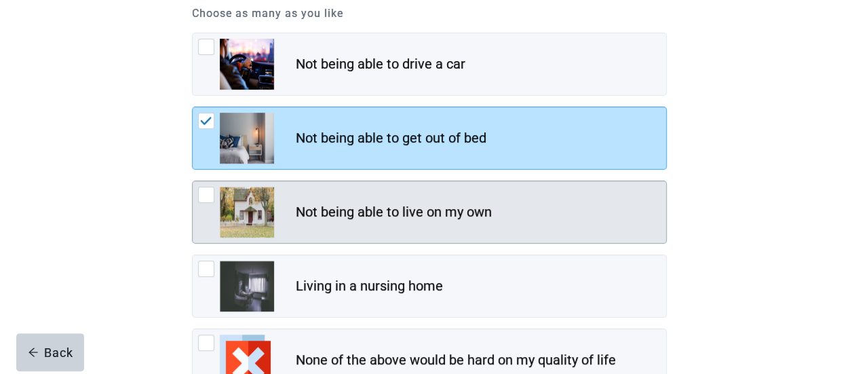
click at [205, 200] on div "Not being able to live on my own, checkbox, not checked" at bounding box center [206, 195] width 16 height 16
click at [193, 181] on input "Not being able to live on my own" at bounding box center [192, 181] width 1 height 1
checkbox input "true"
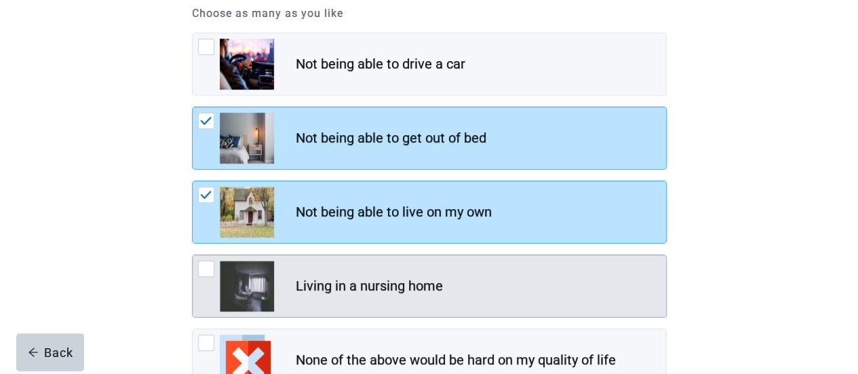
click at [208, 271] on div "Living in a nursing home, checkbox, not checked" at bounding box center [206, 269] width 16 height 16
click at [193, 255] on input "Living in a nursing home" at bounding box center [192, 254] width 1 height 1
checkbox input "true"
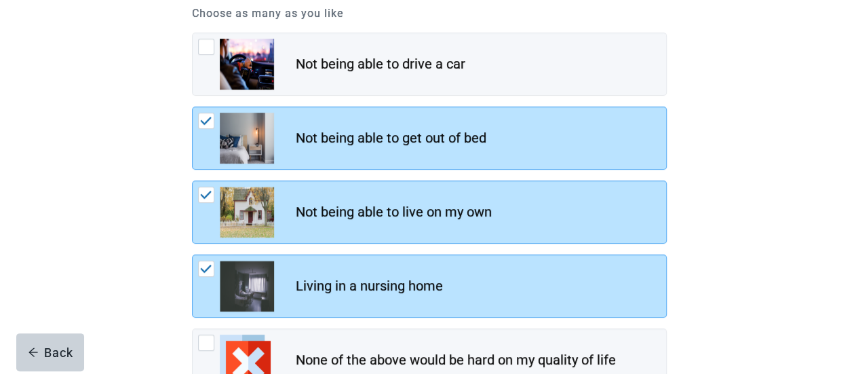
scroll to position [296, 0]
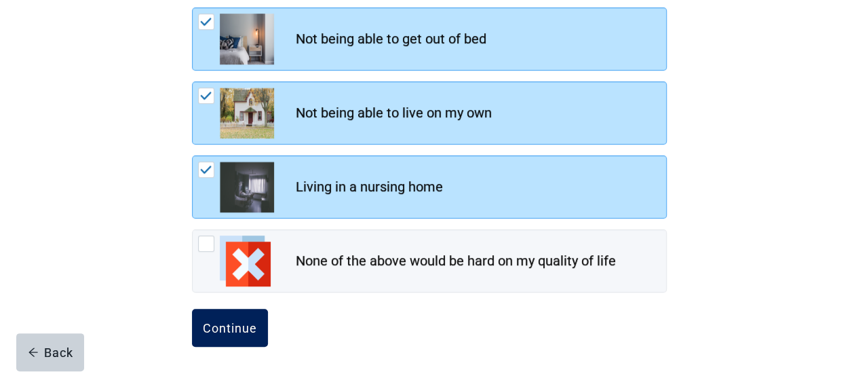
click at [240, 322] on div "Continue" at bounding box center [230, 328] width 54 height 14
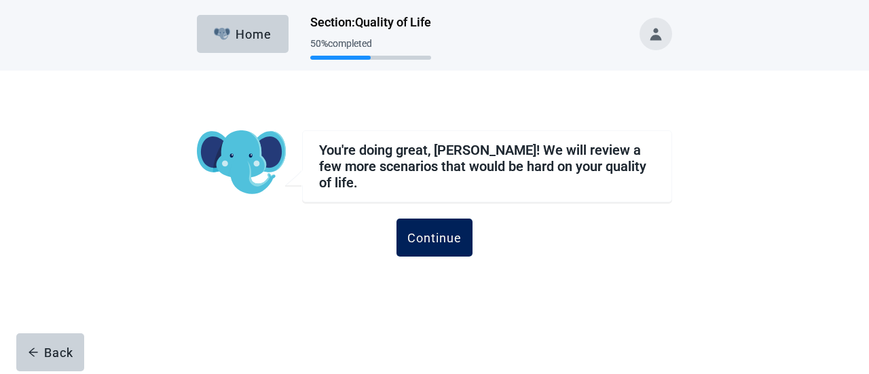
click at [440, 249] on button "Continue" at bounding box center [434, 238] width 76 height 38
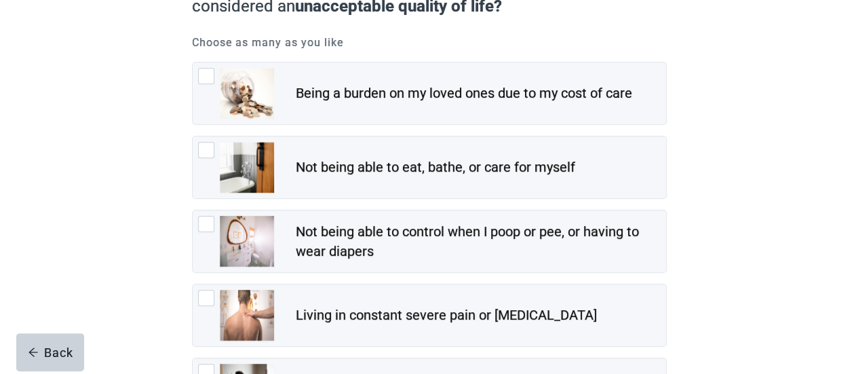
scroll to position [172, 0]
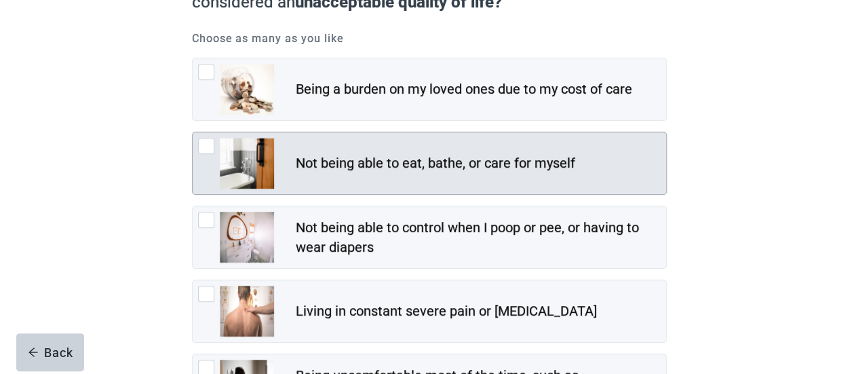
click at [200, 146] on div "Not being able to eat, bathe, or care for myself, checkbox, not checked" at bounding box center [206, 146] width 16 height 16
click at [193, 132] on input "Not being able to eat, bathe, or care for myself" at bounding box center [192, 132] width 1 height 1
checkbox input "true"
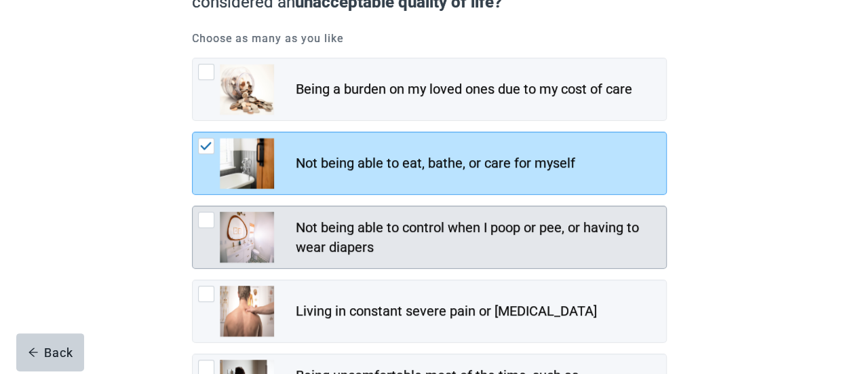
click at [213, 219] on div "Not being able to control when I poop or pee, or having to wear diapers, checkb…" at bounding box center [206, 220] width 16 height 16
click at [193, 206] on input "Not being able to control when I poop or pee, or having to wear diapers" at bounding box center [192, 206] width 1 height 1
checkbox input "true"
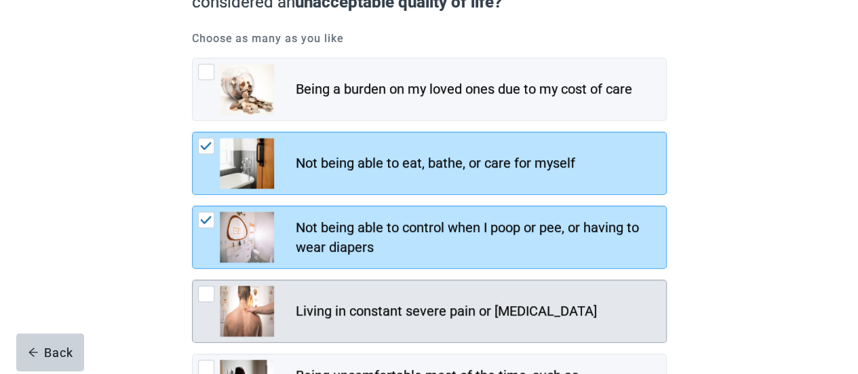
click at [202, 295] on div "Living in constant severe pain or shortness of breath, checkbox, not checked" at bounding box center [206, 294] width 16 height 16
click at [193, 280] on input "Living in constant severe pain or [MEDICAL_DATA]" at bounding box center [192, 280] width 1 height 1
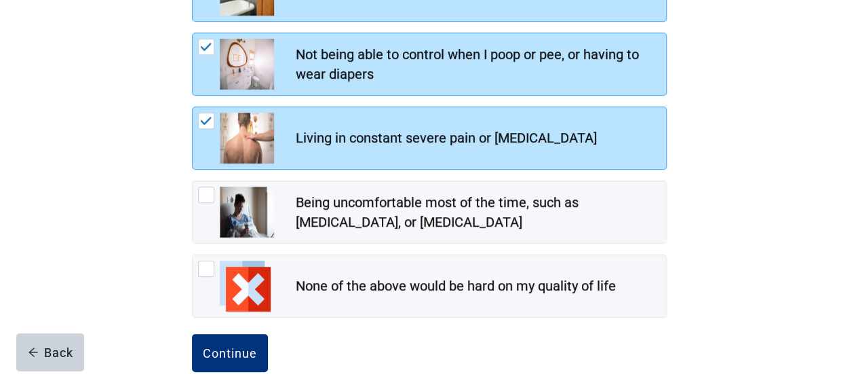
scroll to position [353, 0]
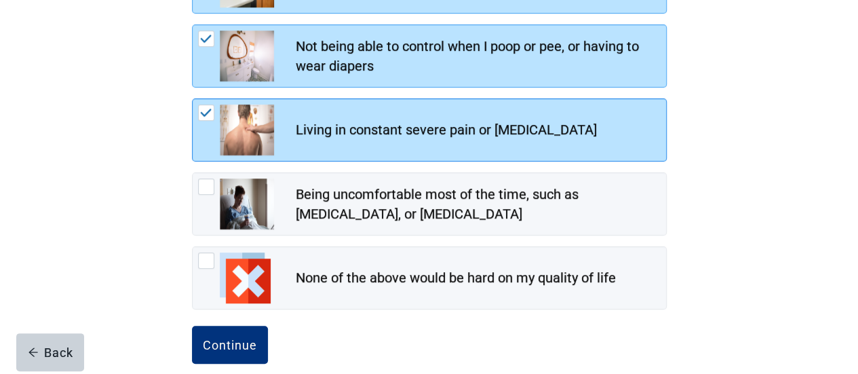
click at [208, 109] on img "Living in constant severe pain or shortness of breath, checkbox, checked" at bounding box center [206, 113] width 12 height 8
click at [193, 99] on input "Living in constant severe pain or [MEDICAL_DATA]" at bounding box center [192, 98] width 1 height 1
checkbox input "false"
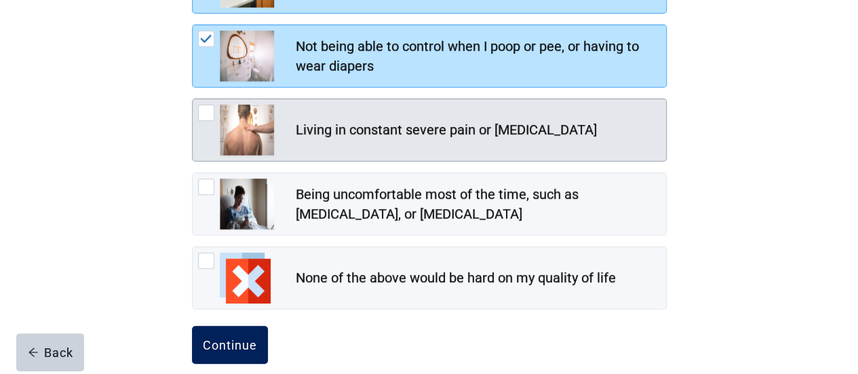
click at [243, 341] on div "Continue" at bounding box center [230, 345] width 54 height 14
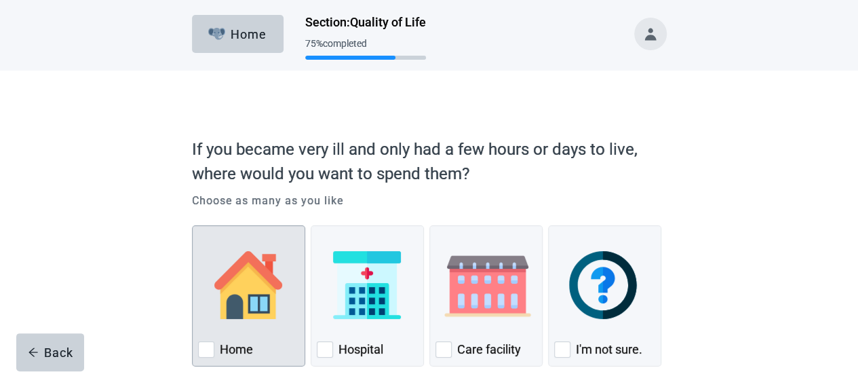
click at [208, 343] on div "Home, checkbox, not checked" at bounding box center [206, 349] width 16 height 16
click at [193, 226] on input "Home" at bounding box center [192, 225] width 1 height 1
checkbox input "true"
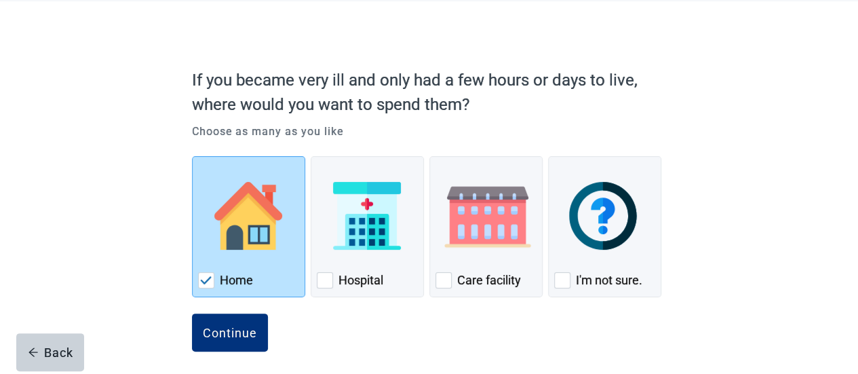
scroll to position [76, 0]
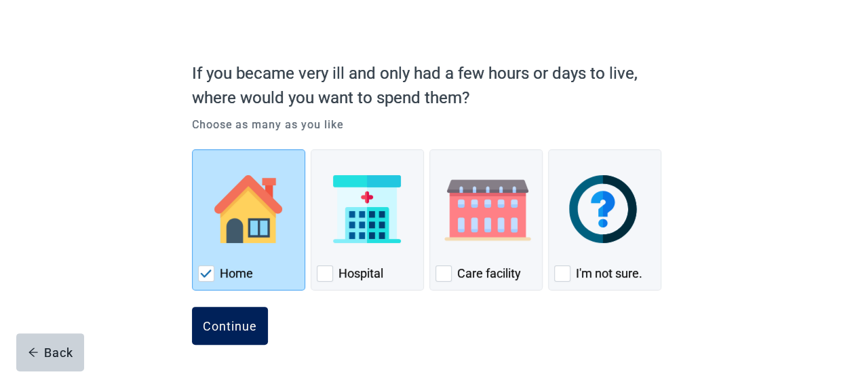
click at [242, 329] on div "Continue" at bounding box center [230, 326] width 54 height 14
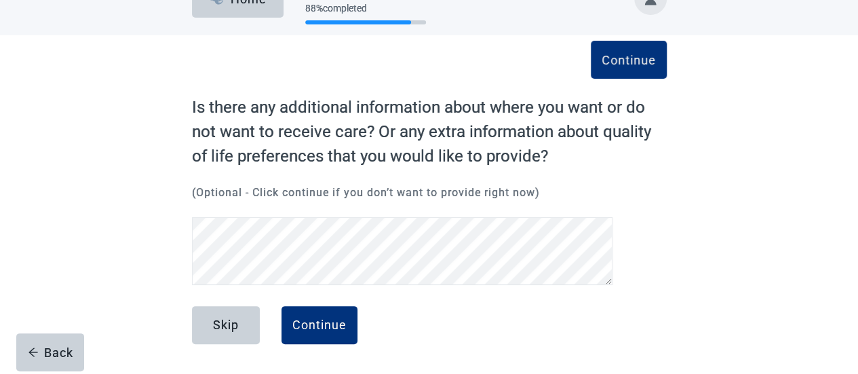
scroll to position [35, 0]
click at [242, 329] on button "Skip" at bounding box center [226, 326] width 68 height 38
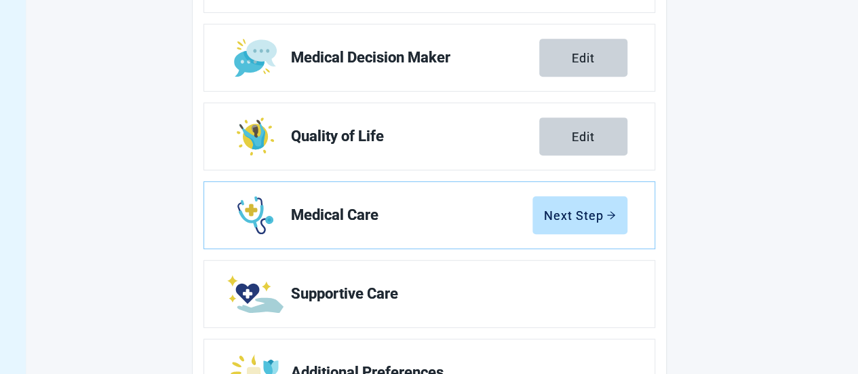
scroll to position [293, 0]
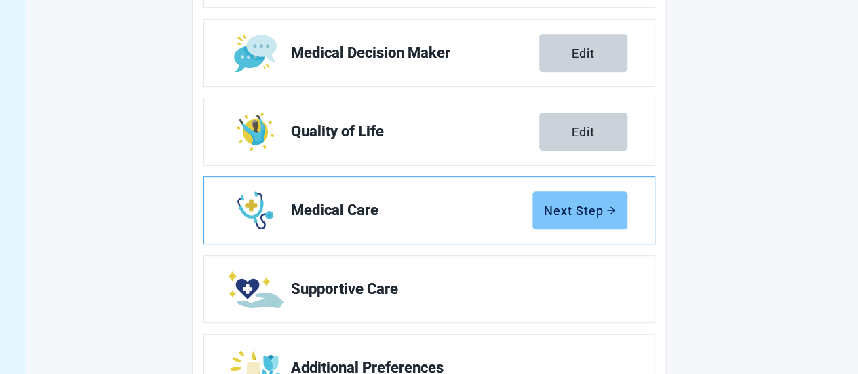
click at [575, 207] on div "Next Step" at bounding box center [580, 211] width 72 height 14
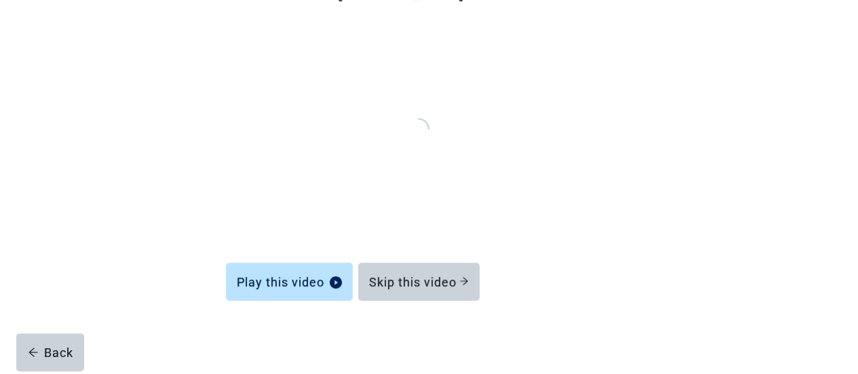
scroll to position [149, 0]
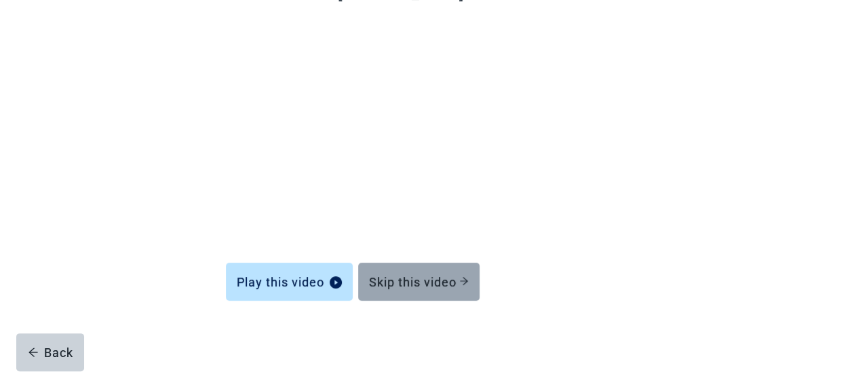
click at [428, 273] on button "Skip this video" at bounding box center [418, 282] width 121 height 38
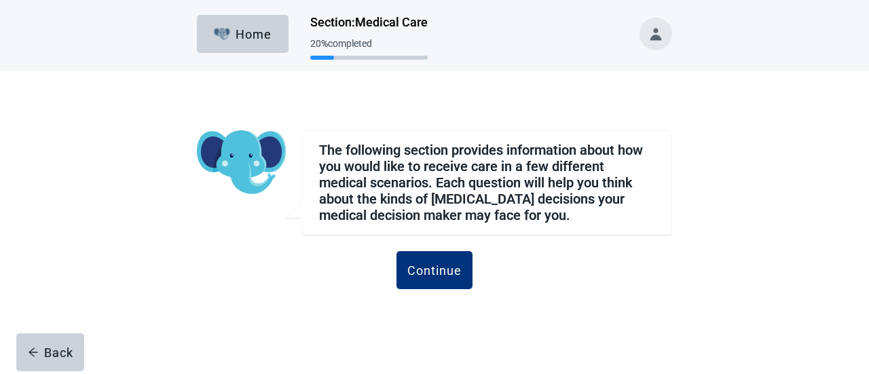
click at [428, 273] on div "Continue" at bounding box center [434, 270] width 54 height 14
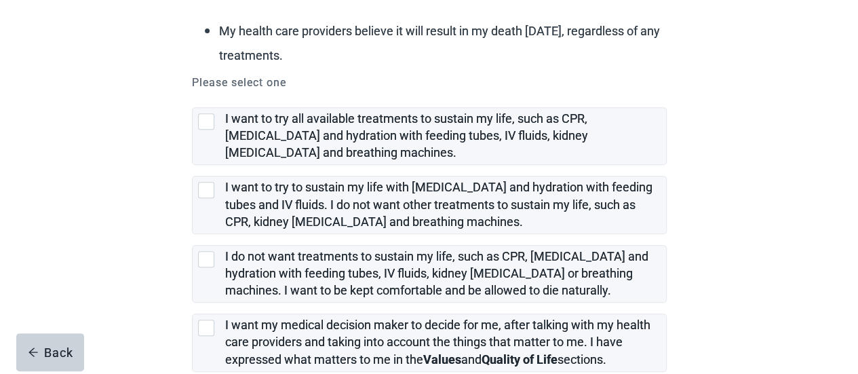
scroll to position [270, 0]
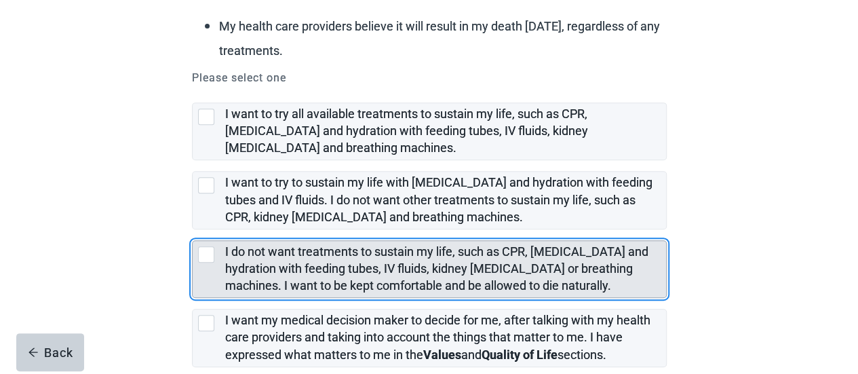
click at [207, 254] on div "I do not want treatments to sustain my life, such as CPR, artificial feeding an…" at bounding box center [206, 254] width 16 height 16
click at [193, 230] on input "I do not want treatments to sustain my life, such as CPR, [MEDICAL_DATA] and hy…" at bounding box center [192, 229] width 1 height 1
checkbox input "true"
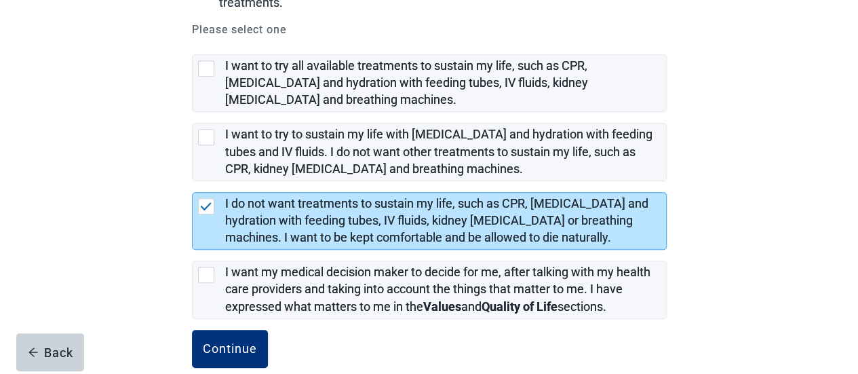
scroll to position [339, 0]
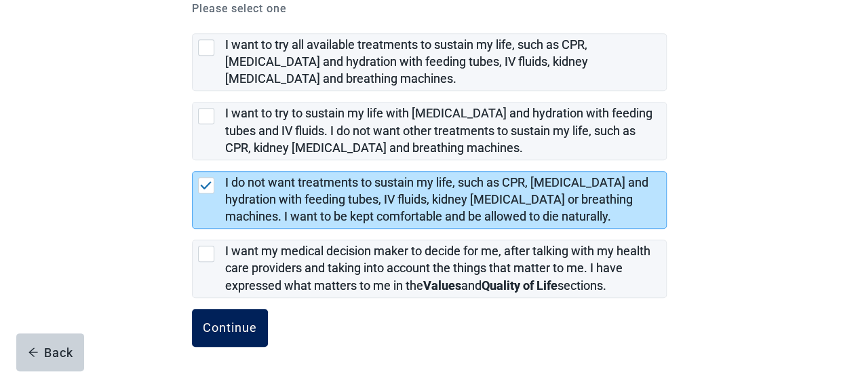
click at [235, 326] on div "Continue" at bounding box center [230, 328] width 54 height 14
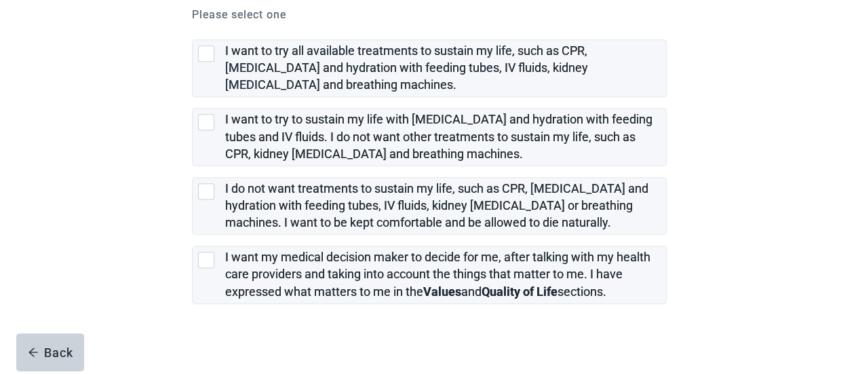
scroll to position [309, 0]
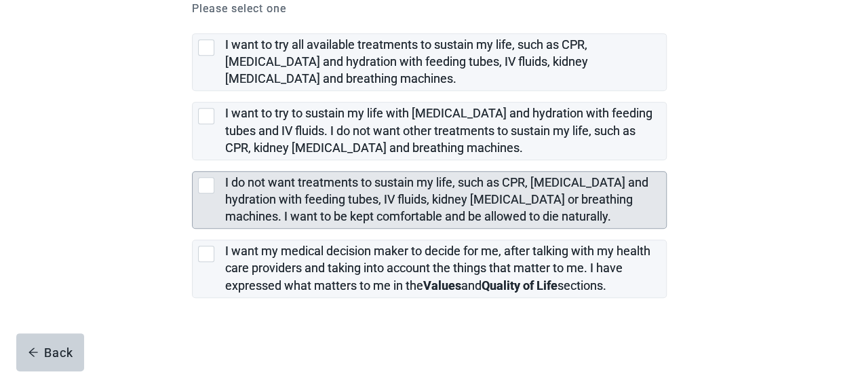
click at [207, 190] on div "I do not want treatments to sustain my life, such as CPR, artificial feeding an…" at bounding box center [206, 185] width 16 height 16
click at [193, 161] on input "I do not want treatments to sustain my life, such as CPR, [MEDICAL_DATA] and hy…" at bounding box center [192, 160] width 1 height 1
checkbox input "true"
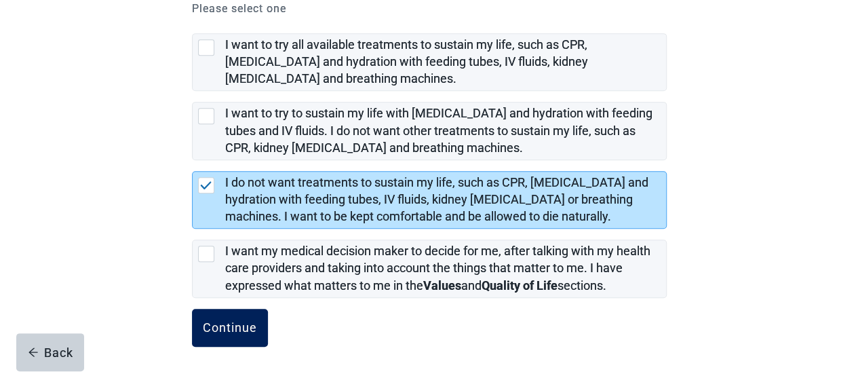
click at [227, 340] on button "Continue" at bounding box center [230, 328] width 76 height 38
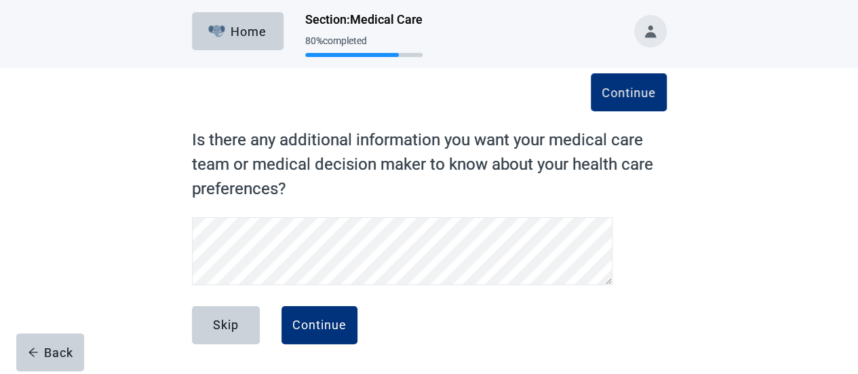
scroll to position [2, 0]
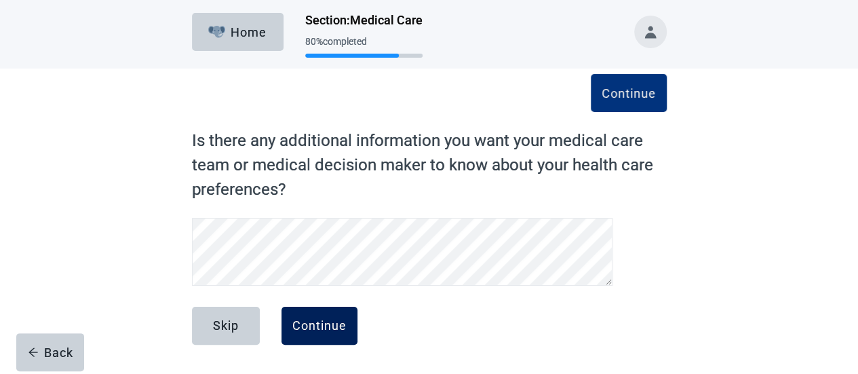
click at [326, 328] on div "Continue" at bounding box center [319, 326] width 54 height 14
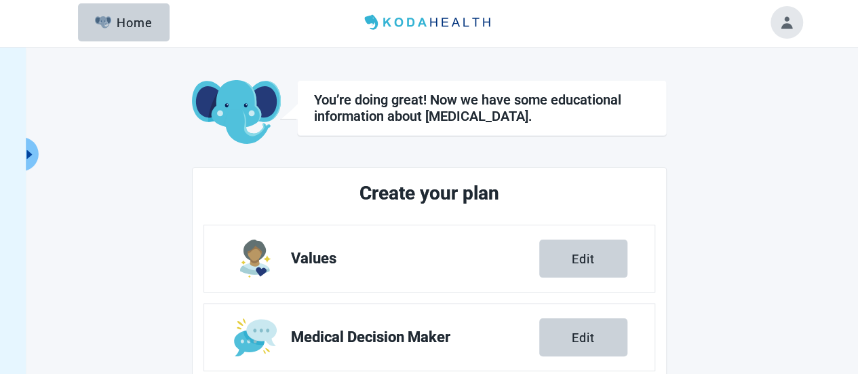
scroll to position [329, 0]
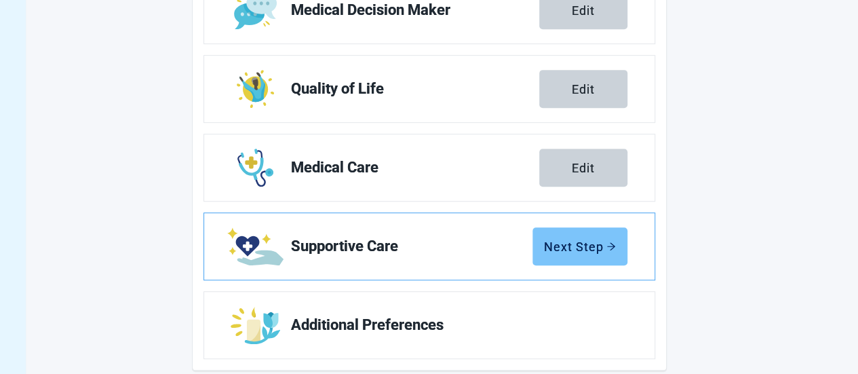
click at [586, 245] on div "Next Step" at bounding box center [580, 247] width 72 height 14
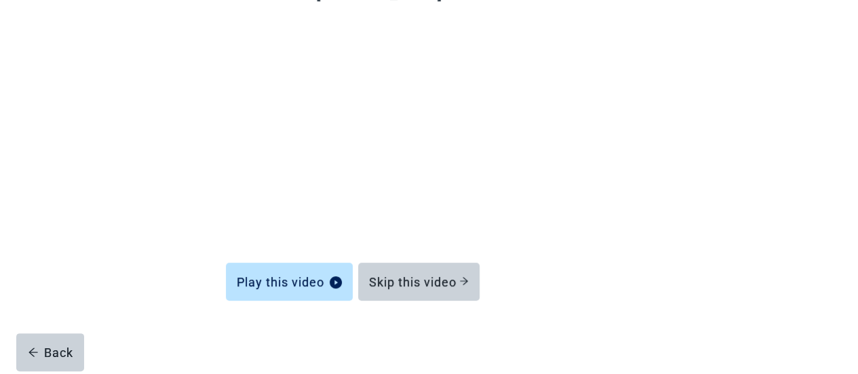
scroll to position [149, 0]
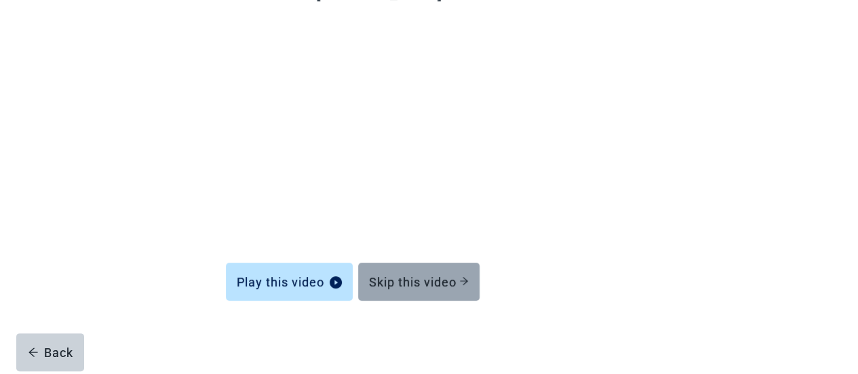
click at [411, 271] on button "Skip this video" at bounding box center [418, 282] width 121 height 38
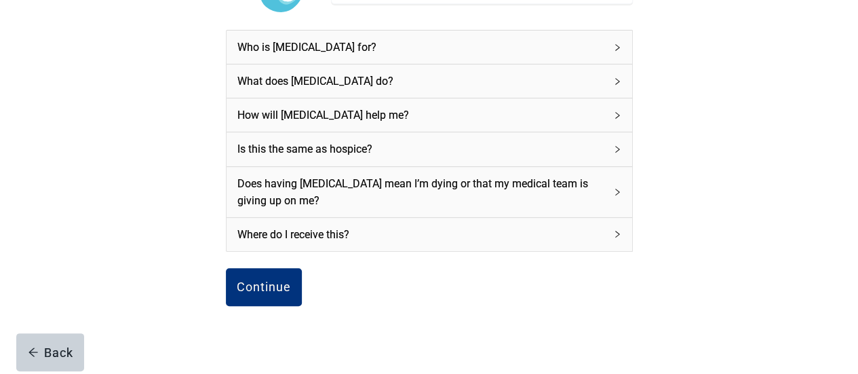
scroll to position [193, 0]
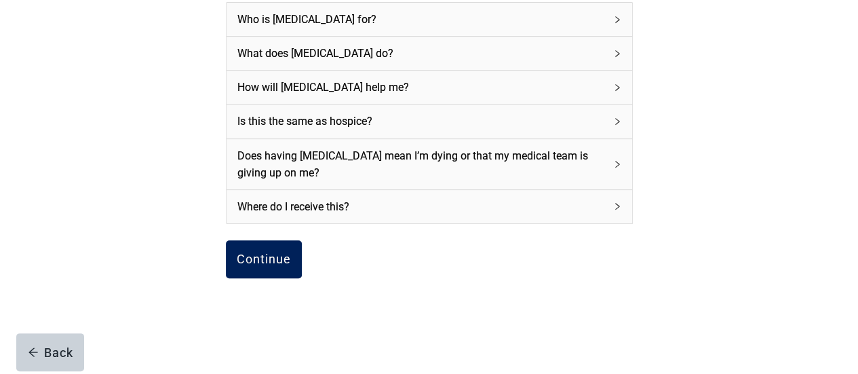
click at [266, 252] on div "Continue" at bounding box center [264, 259] width 54 height 14
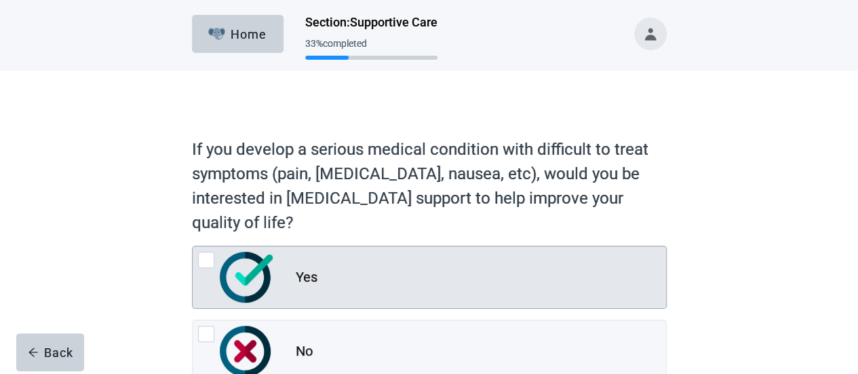
click at [205, 258] on div "Yes, radio button, not checked" at bounding box center [206, 260] width 16 height 16
click at [193, 246] on input "Yes" at bounding box center [192, 246] width 1 height 1
radio input "true"
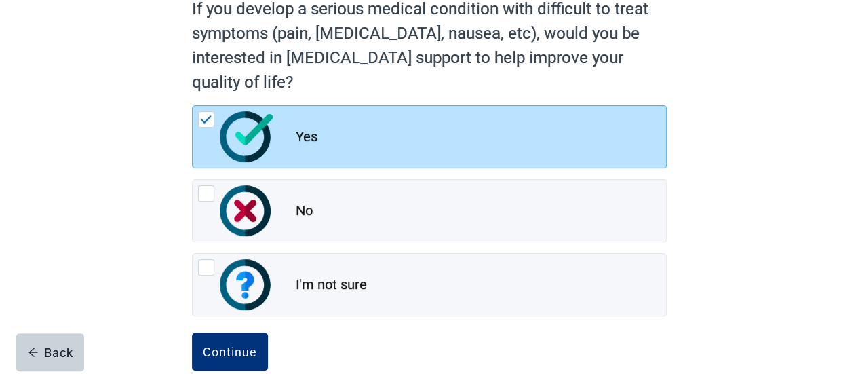
scroll to position [166, 0]
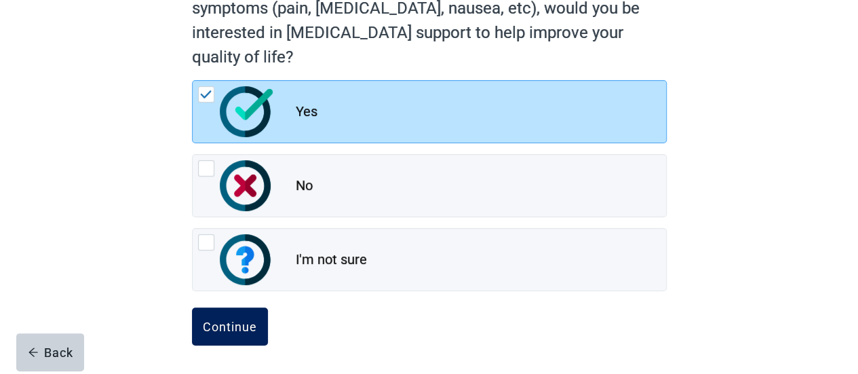
click at [224, 328] on div "Continue" at bounding box center [230, 327] width 54 height 14
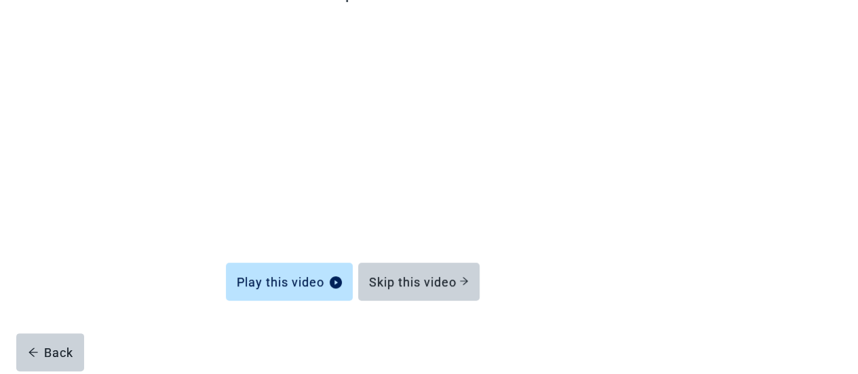
scroll to position [149, 0]
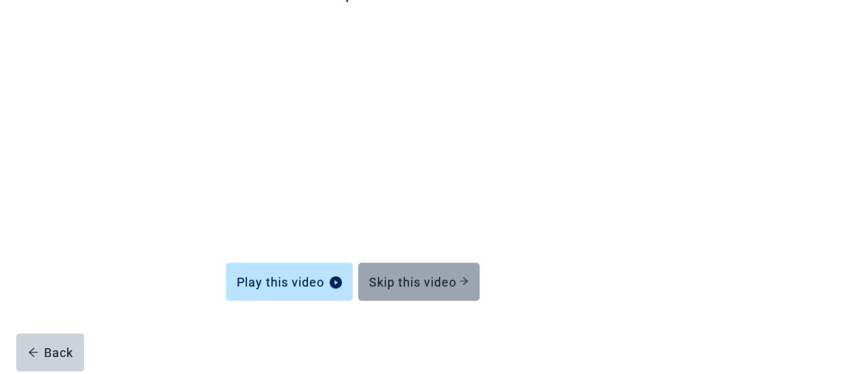
click at [399, 287] on div "Skip this video" at bounding box center [419, 282] width 100 height 14
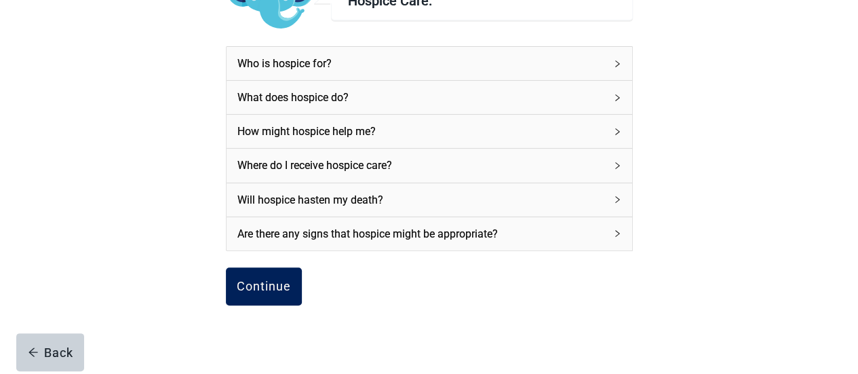
click at [263, 276] on button "Continue" at bounding box center [264, 286] width 76 height 38
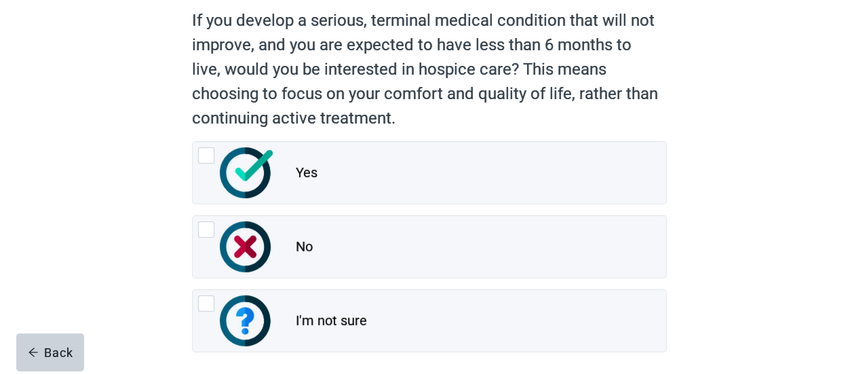
scroll to position [132, 0]
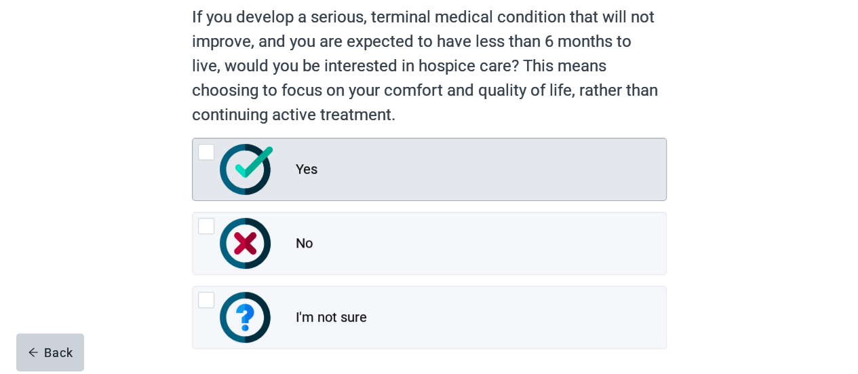
click at [210, 155] on div "Yes, radio button, not checked" at bounding box center [206, 152] width 16 height 16
click at [193, 138] on input "Yes" at bounding box center [192, 138] width 1 height 1
radio input "true"
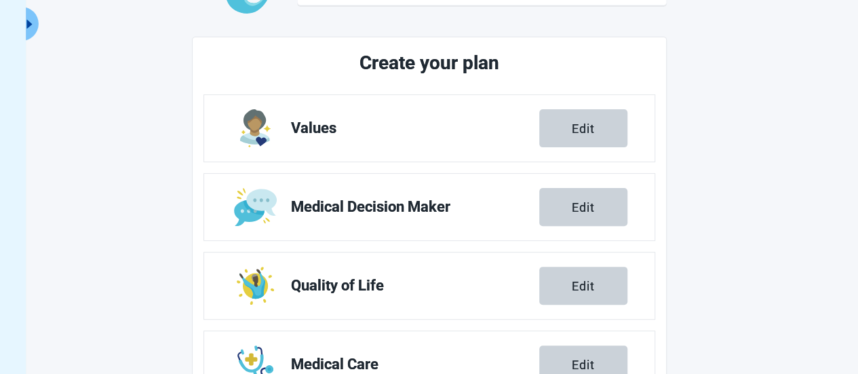
scroll to position [346, 0]
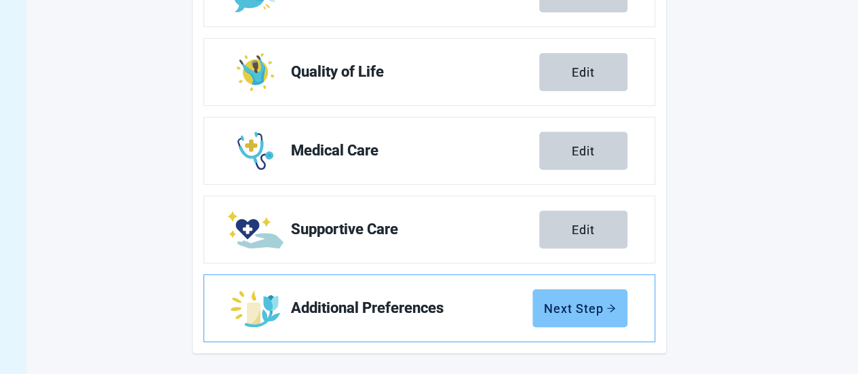
click at [580, 305] on div "Next Step" at bounding box center [580, 308] width 72 height 14
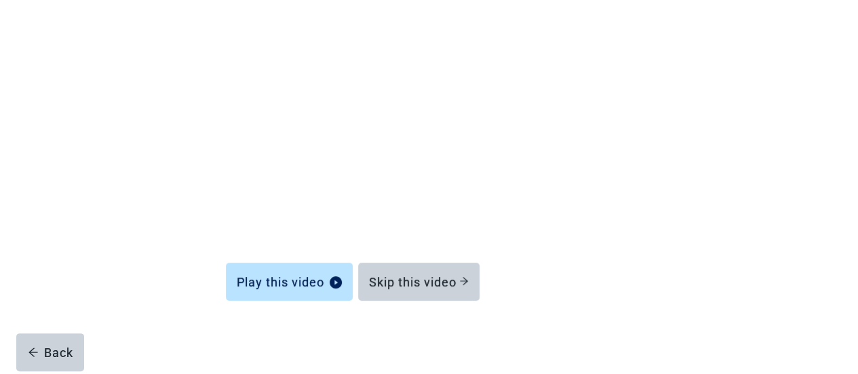
scroll to position [149, 0]
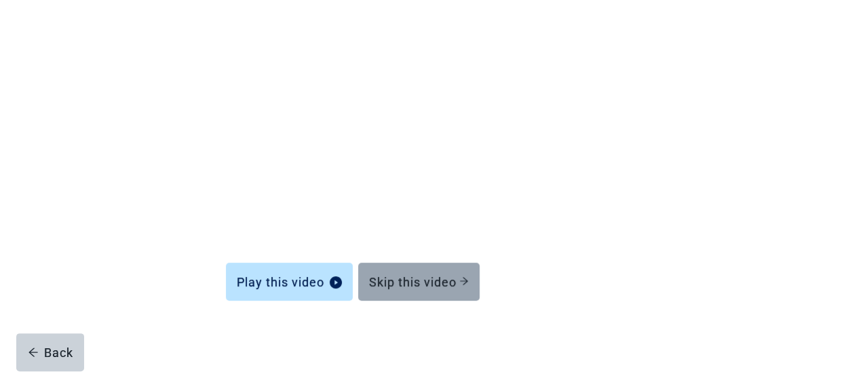
click at [424, 280] on div "Skip this video" at bounding box center [419, 282] width 100 height 14
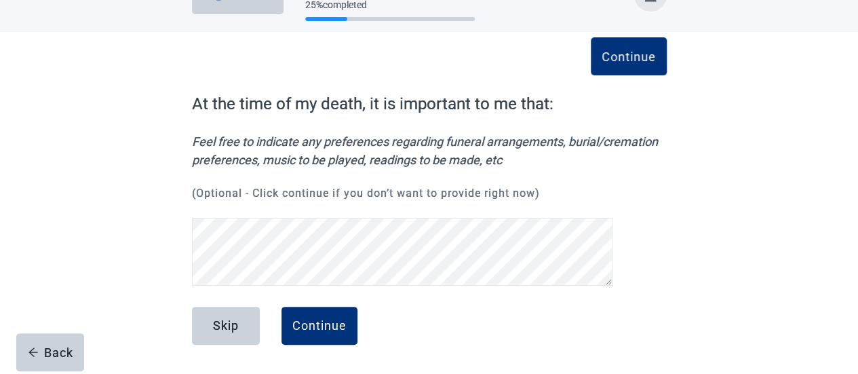
scroll to position [59, 0]
click at [323, 328] on div "Continue" at bounding box center [319, 326] width 54 height 14
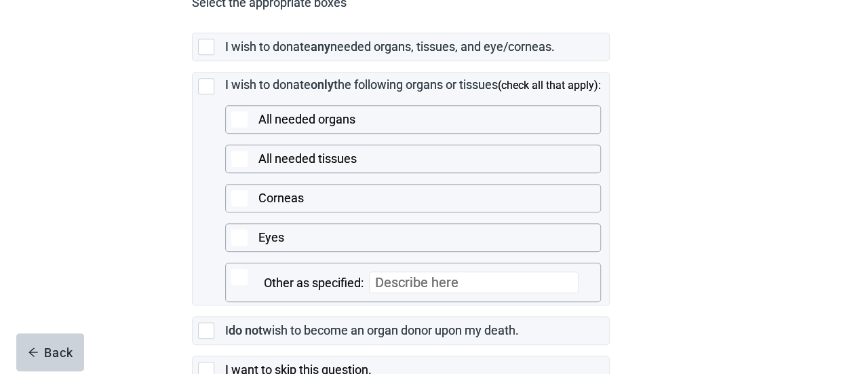
scroll to position [353, 0]
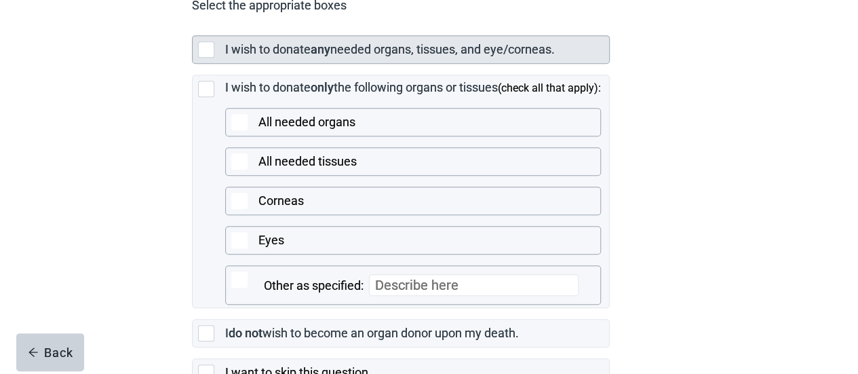
click at [206, 58] on div "Main content" at bounding box center [206, 49] width 16 height 16
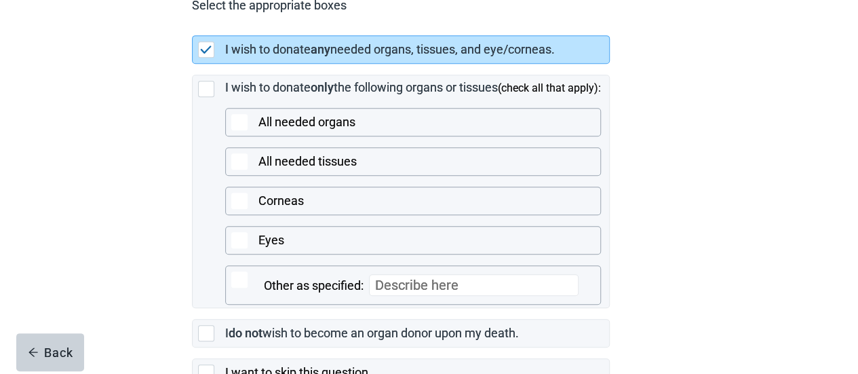
scroll to position [458, 0]
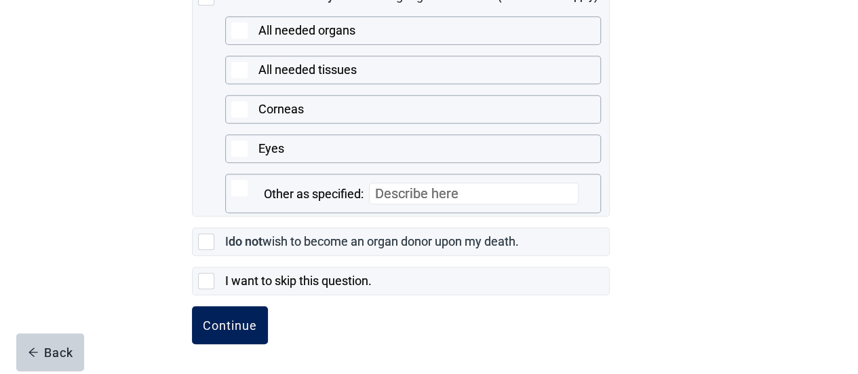
click at [238, 319] on div "Continue" at bounding box center [230, 325] width 54 height 14
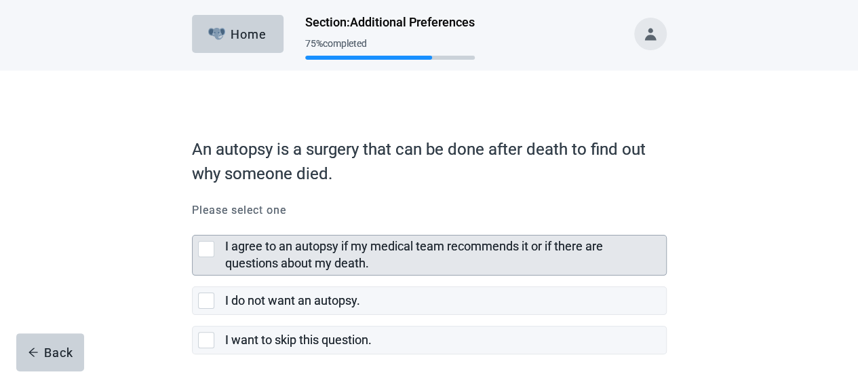
click at [198, 250] on div "I agree to an autopsy if my medical team recommends it or if there are question…" at bounding box center [206, 249] width 16 height 16
click at [193, 225] on input "I agree to an autopsy if my medical team recommends it or if there are question…" at bounding box center [192, 224] width 1 height 1
checkbox input "true"
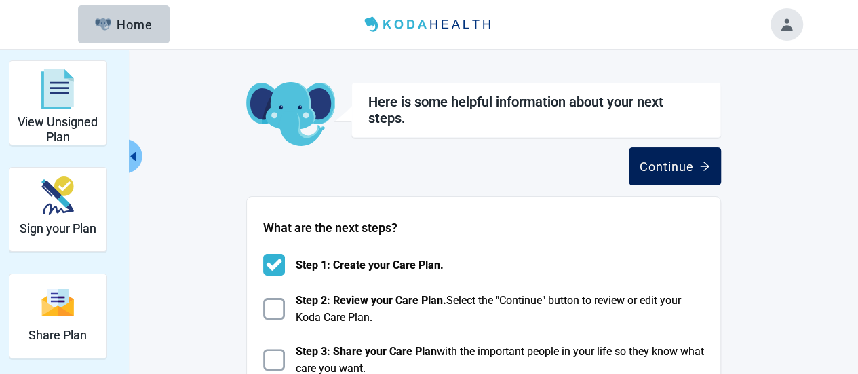
click at [684, 168] on div "Continue" at bounding box center [675, 166] width 71 height 14
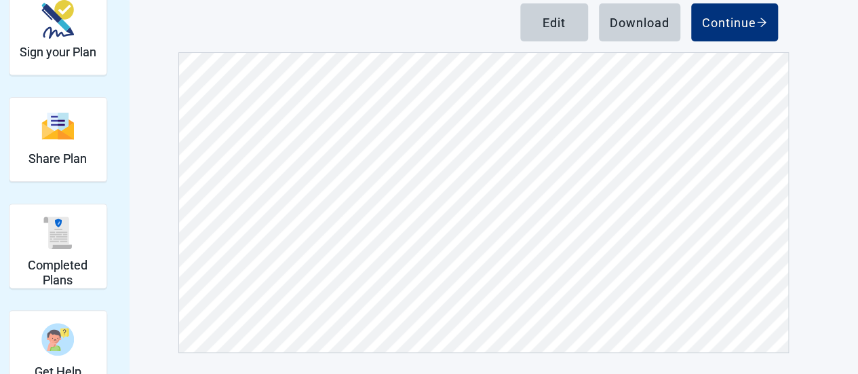
scroll to position [2362, 0]
click at [732, 20] on div "Continue" at bounding box center [734, 23] width 65 height 14
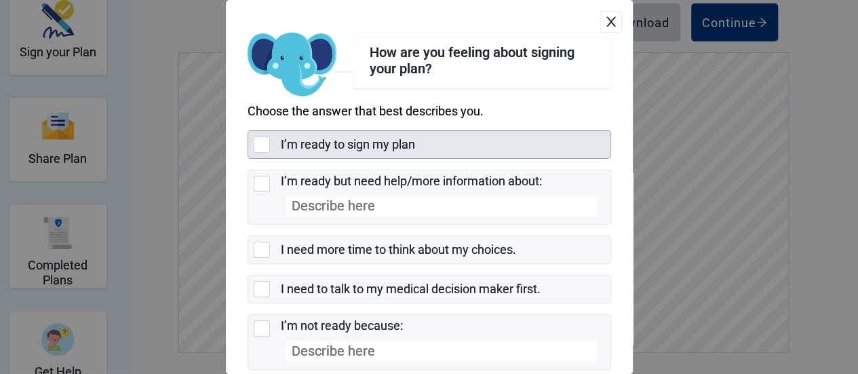
click at [264, 143] on div "I’m ready to sign my plan, checkbox, not selected" at bounding box center [262, 144] width 16 height 16
click at [248, 131] on input "I’m ready to sign my plan" at bounding box center [248, 130] width 1 height 1
checkbox input "true"
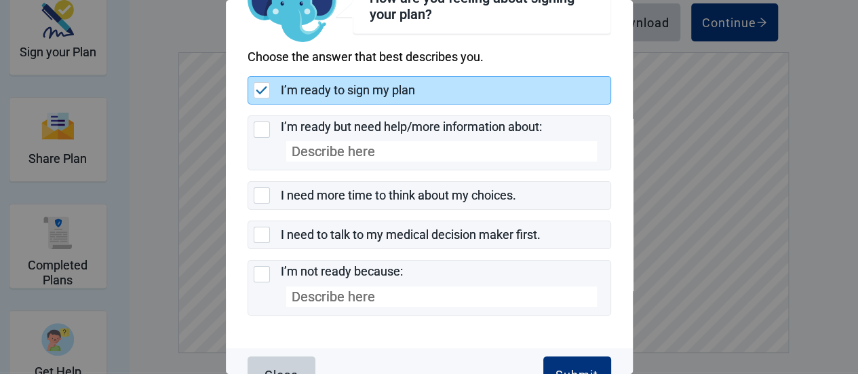
scroll to position [80, 0]
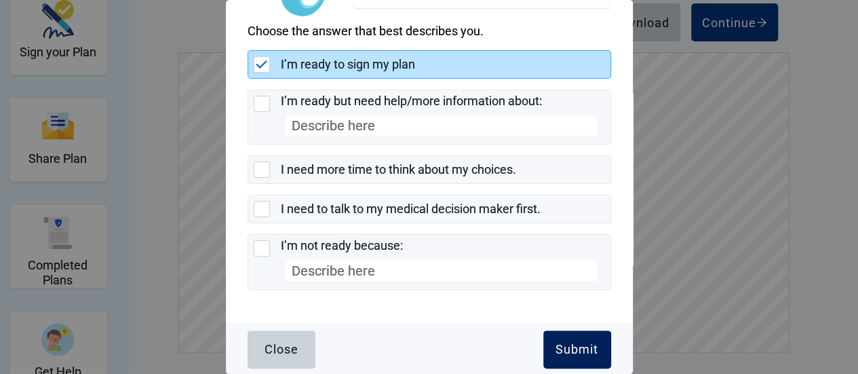
click at [556, 343] on div "Submit" at bounding box center [577, 350] width 43 height 14
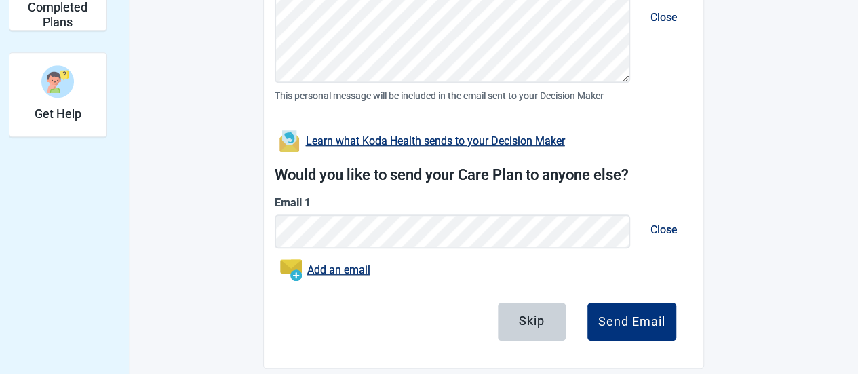
scroll to position [449, 0]
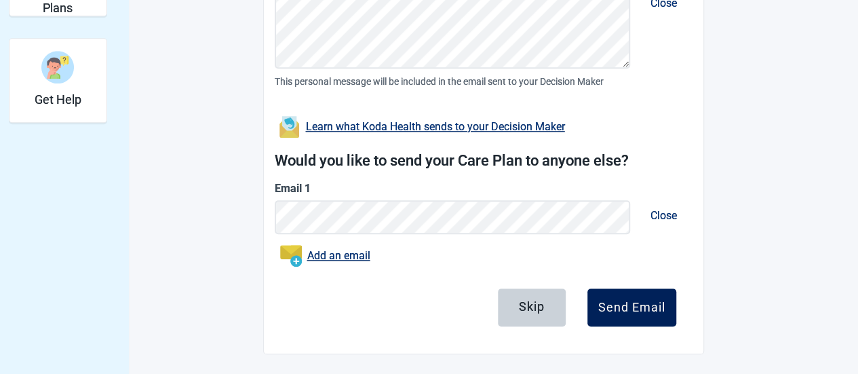
click at [637, 311] on div "Send Email" at bounding box center [632, 308] width 67 height 14
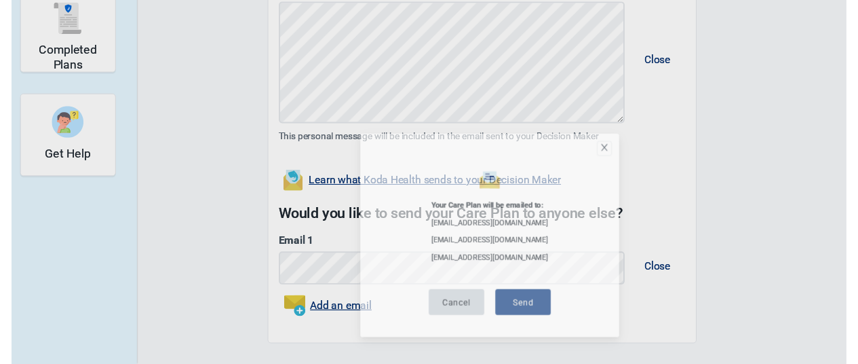
scroll to position [389, 0]
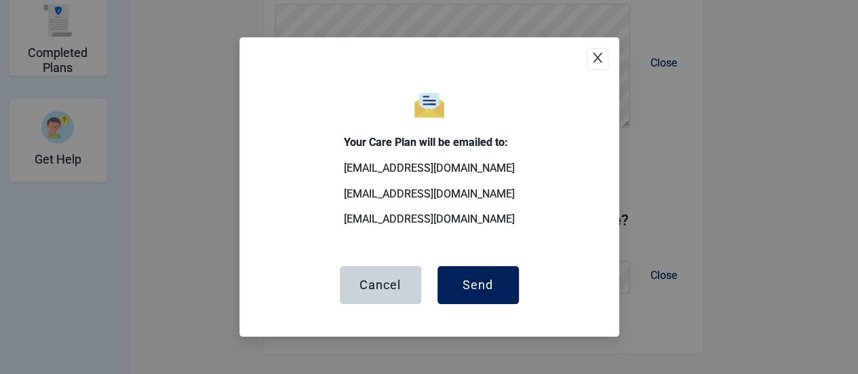
click at [501, 286] on button "Send" at bounding box center [478, 285] width 81 height 38
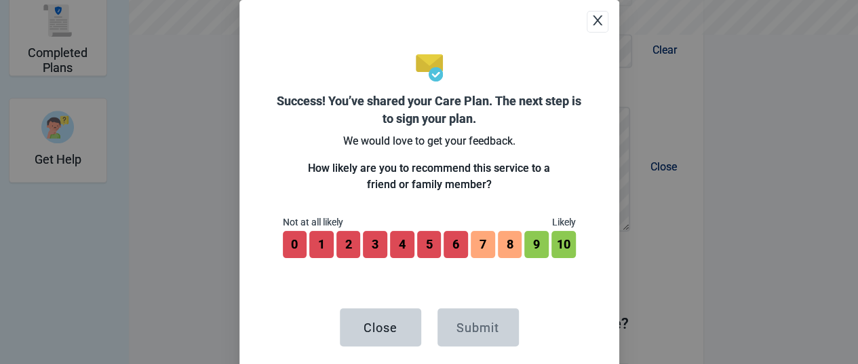
scroll to position [492, 0]
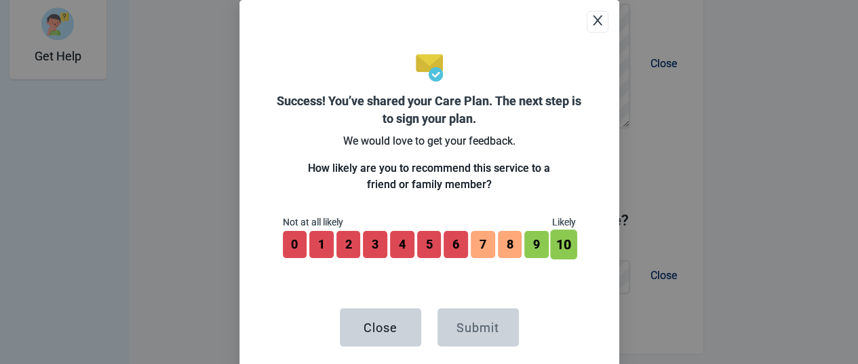
click at [559, 250] on button "10" at bounding box center [563, 244] width 26 height 30
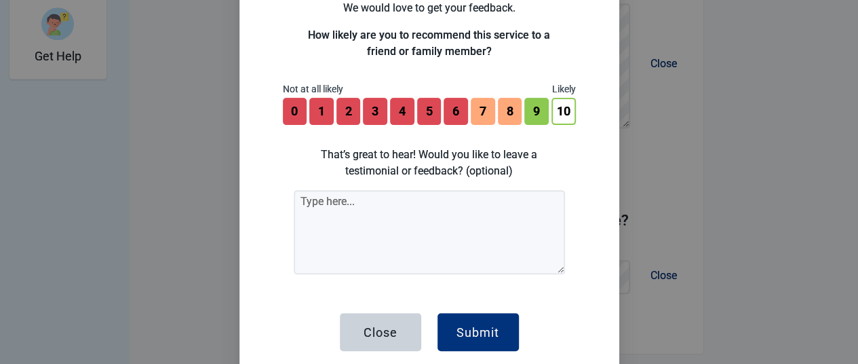
scroll to position [134, 0]
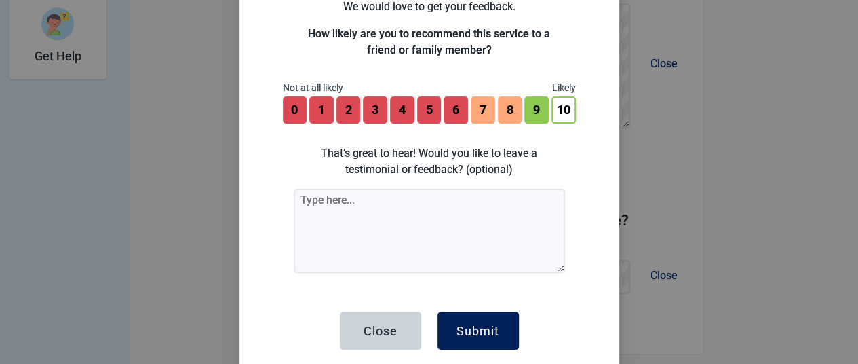
click at [485, 322] on button "Submit" at bounding box center [478, 330] width 81 height 38
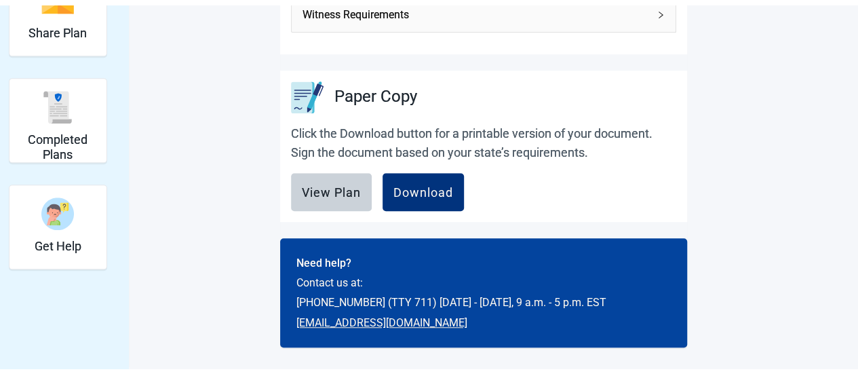
scroll to position [295, 0]
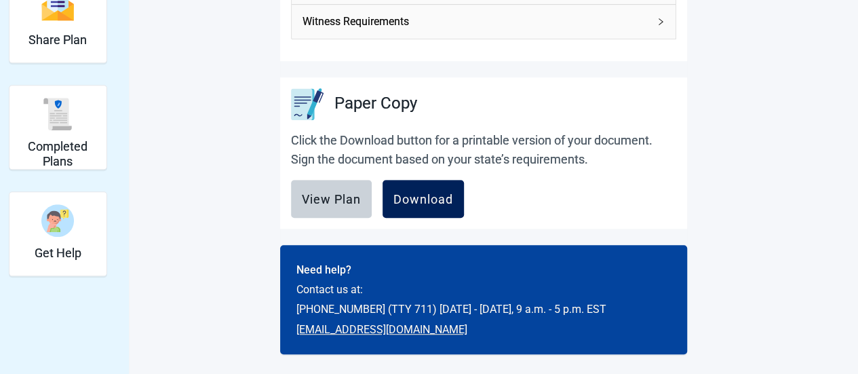
click at [429, 194] on div "Download" at bounding box center [424, 199] width 60 height 14
click at [45, 54] on div "Share Plan" at bounding box center [58, 21] width 58 height 78
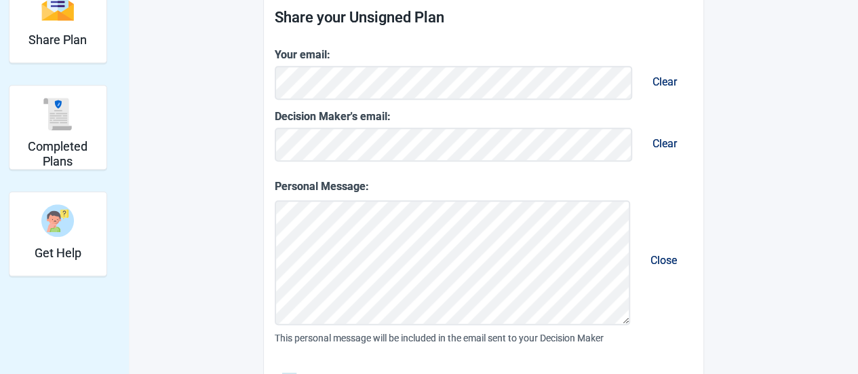
click at [676, 83] on span "Clear" at bounding box center [665, 81] width 46 height 35
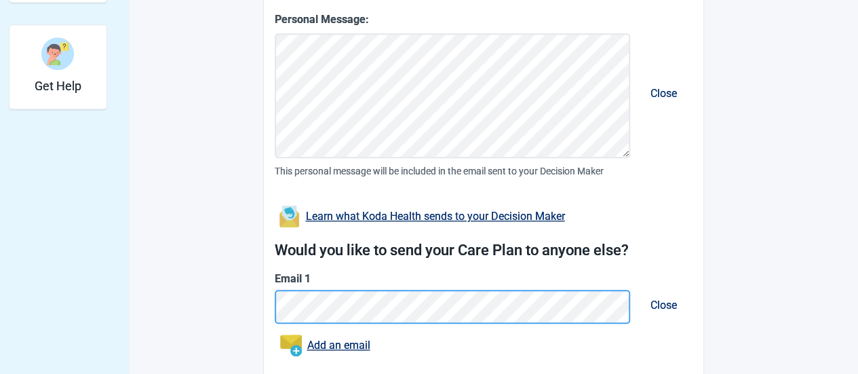
scroll to position [552, 0]
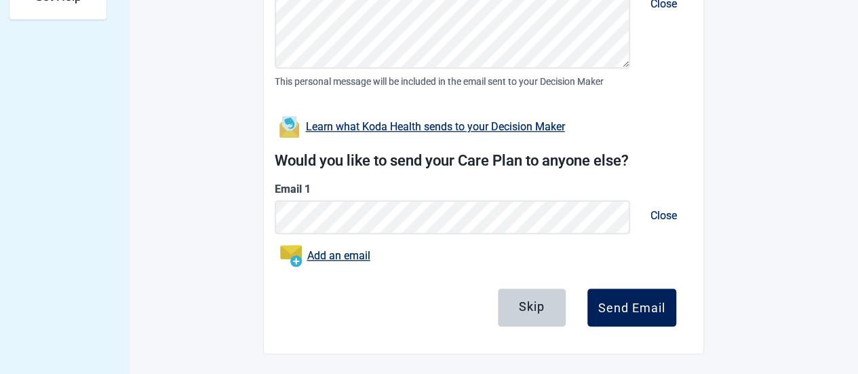
click at [618, 301] on div "Send Email" at bounding box center [632, 308] width 67 height 14
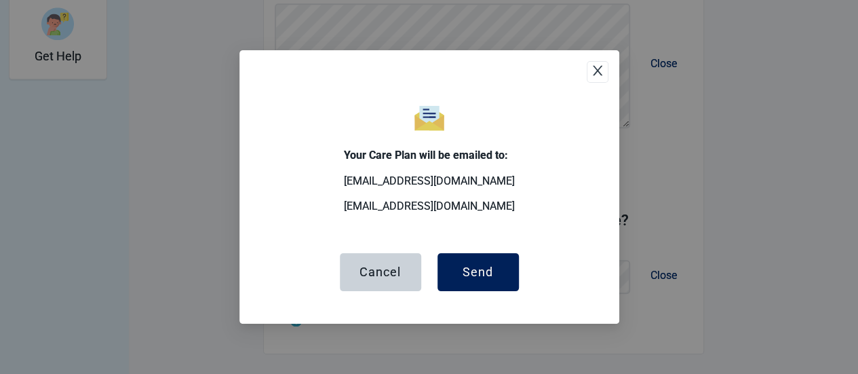
click at [472, 256] on button "Send" at bounding box center [478, 272] width 81 height 38
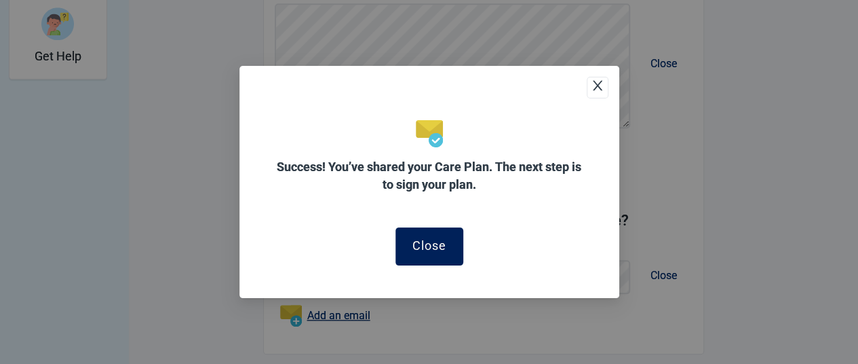
click at [422, 239] on div "Close" at bounding box center [430, 246] width 34 height 14
